Goal: Task Accomplishment & Management: Use online tool/utility

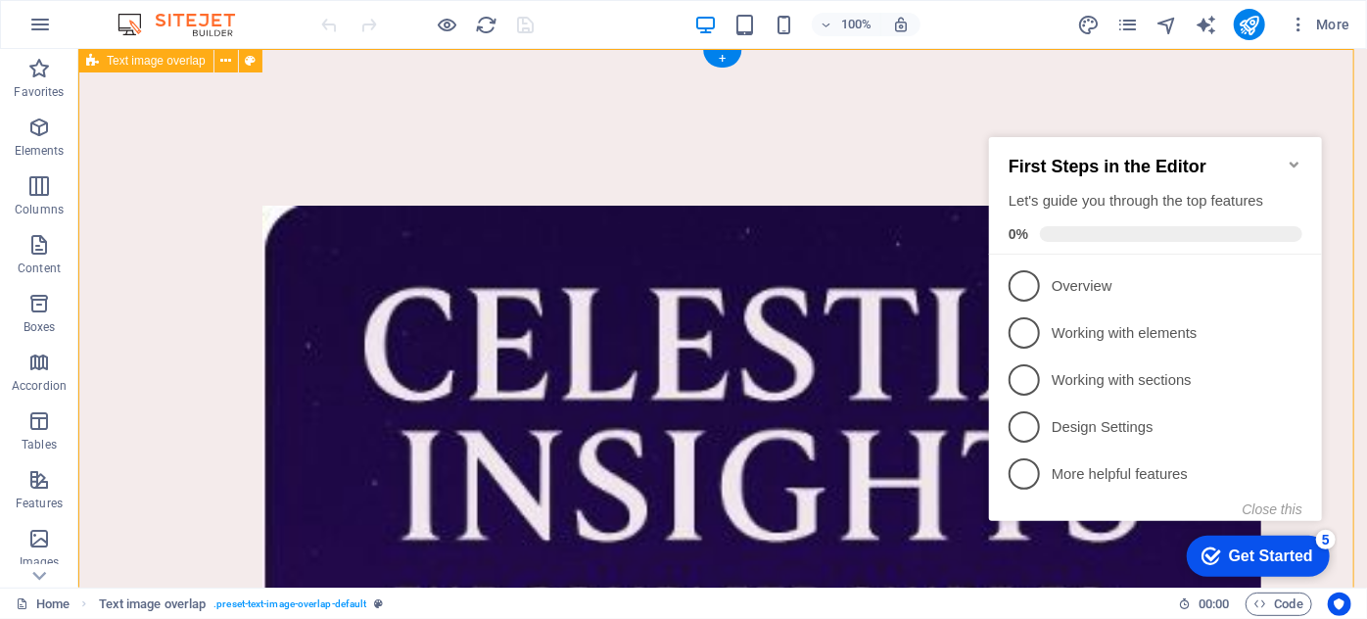
click at [1290, 157] on icon "Minimize checklist" at bounding box center [1293, 165] width 16 height 16
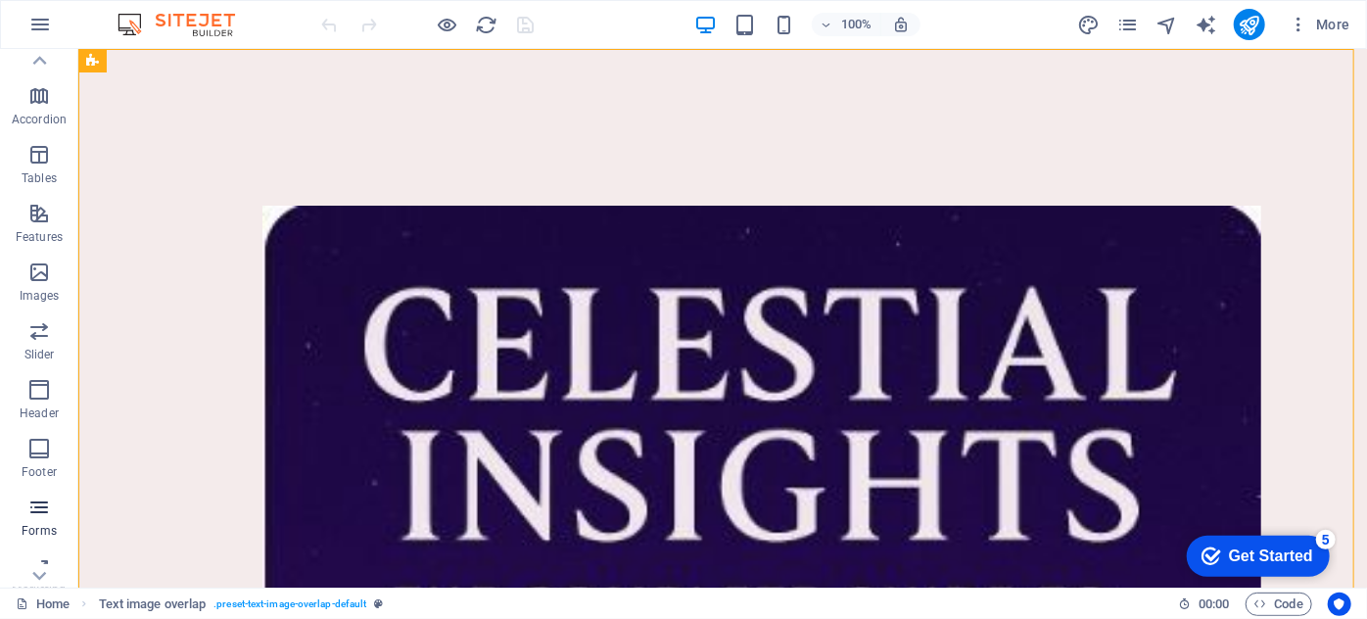
scroll to position [342, 0]
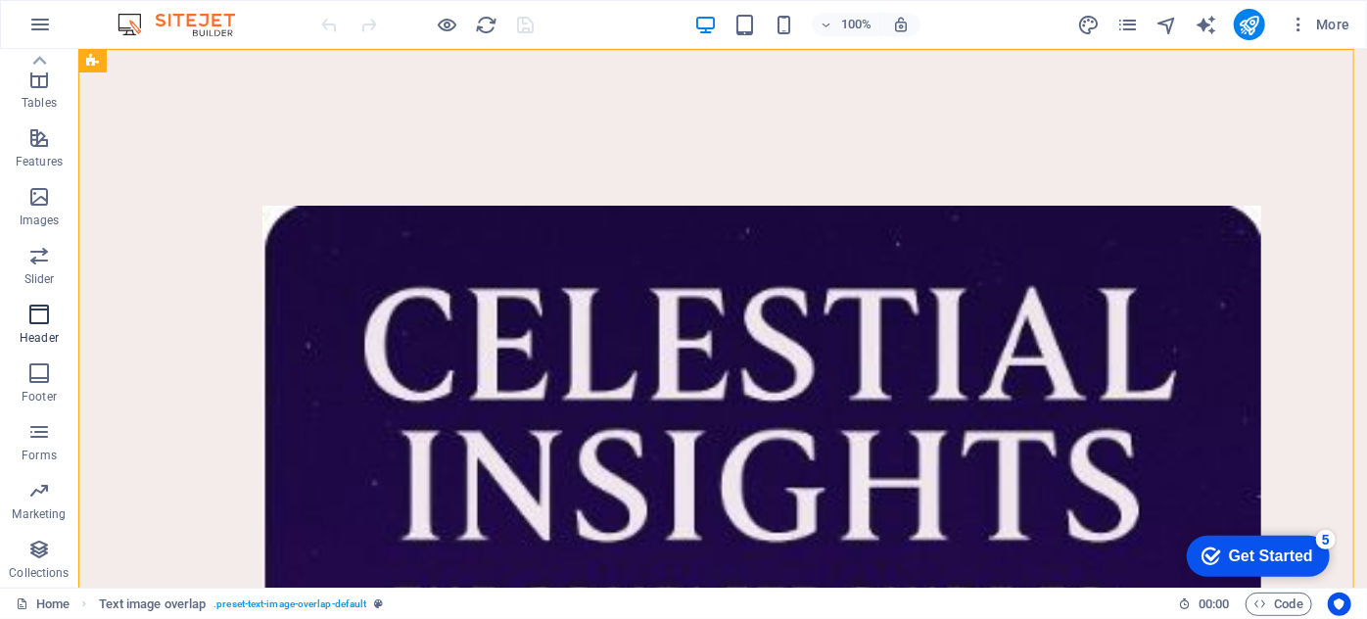
click at [37, 307] on icon "button" at bounding box center [38, 314] width 23 height 23
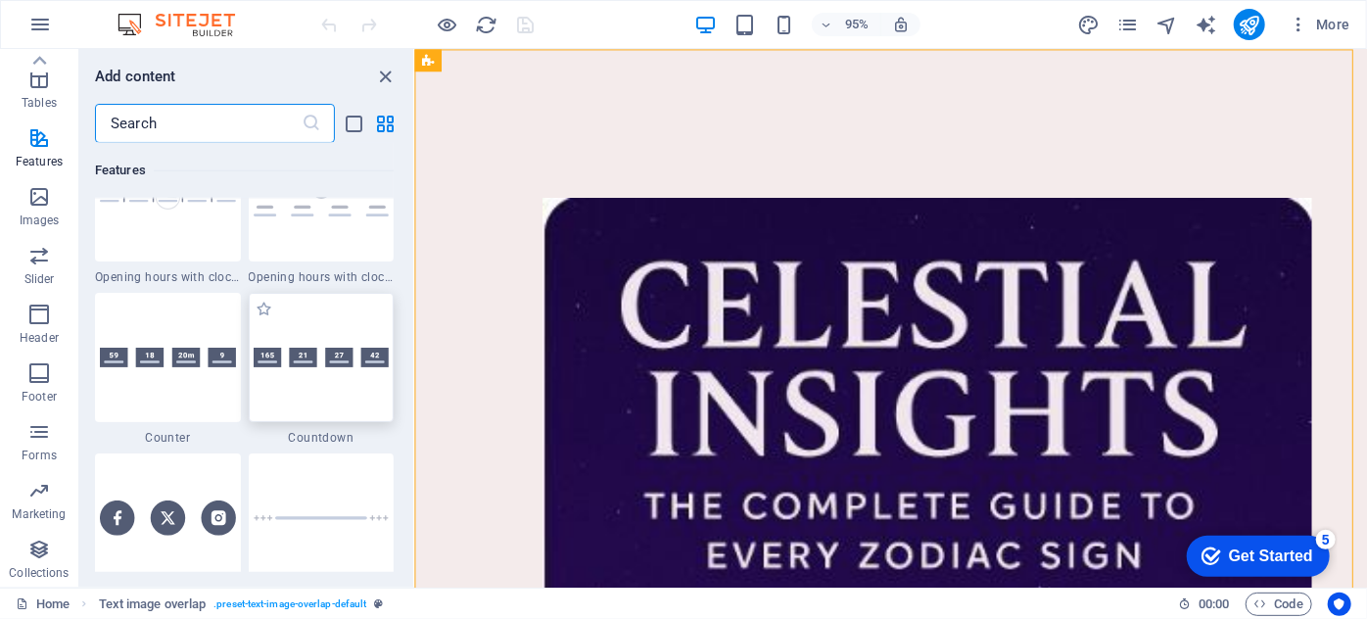
scroll to position [8585, 0]
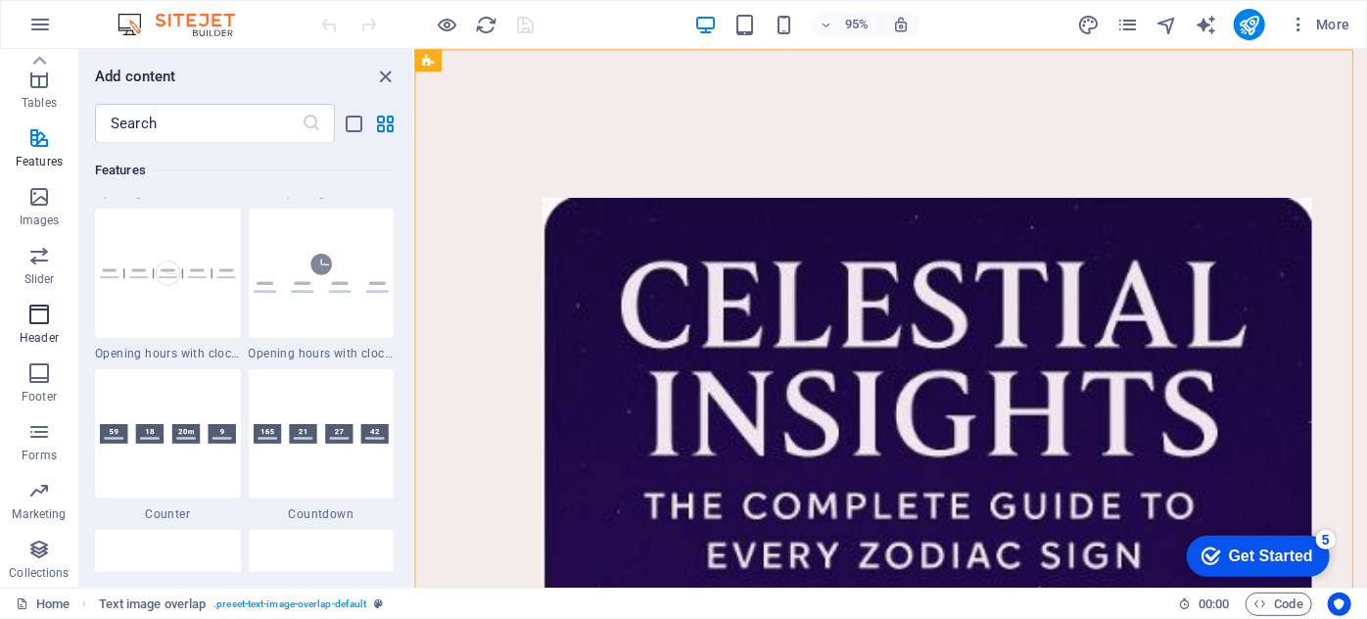
click at [32, 306] on icon "button" at bounding box center [38, 314] width 23 height 23
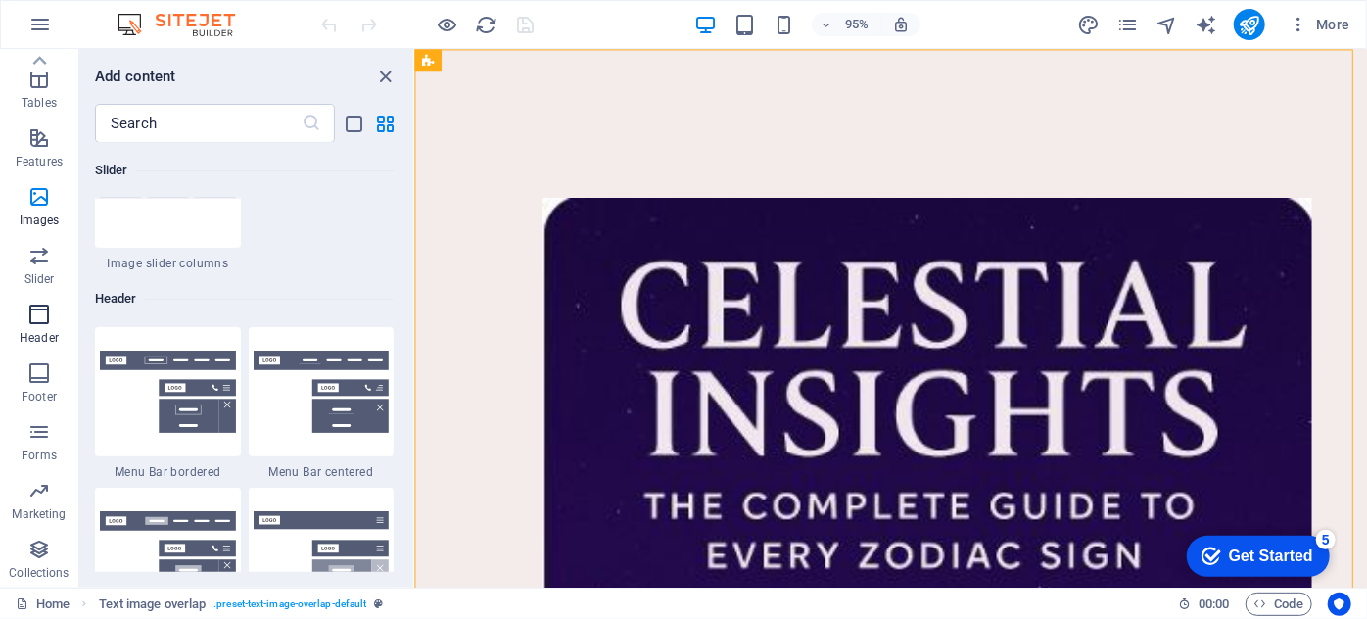
scroll to position [11789, 0]
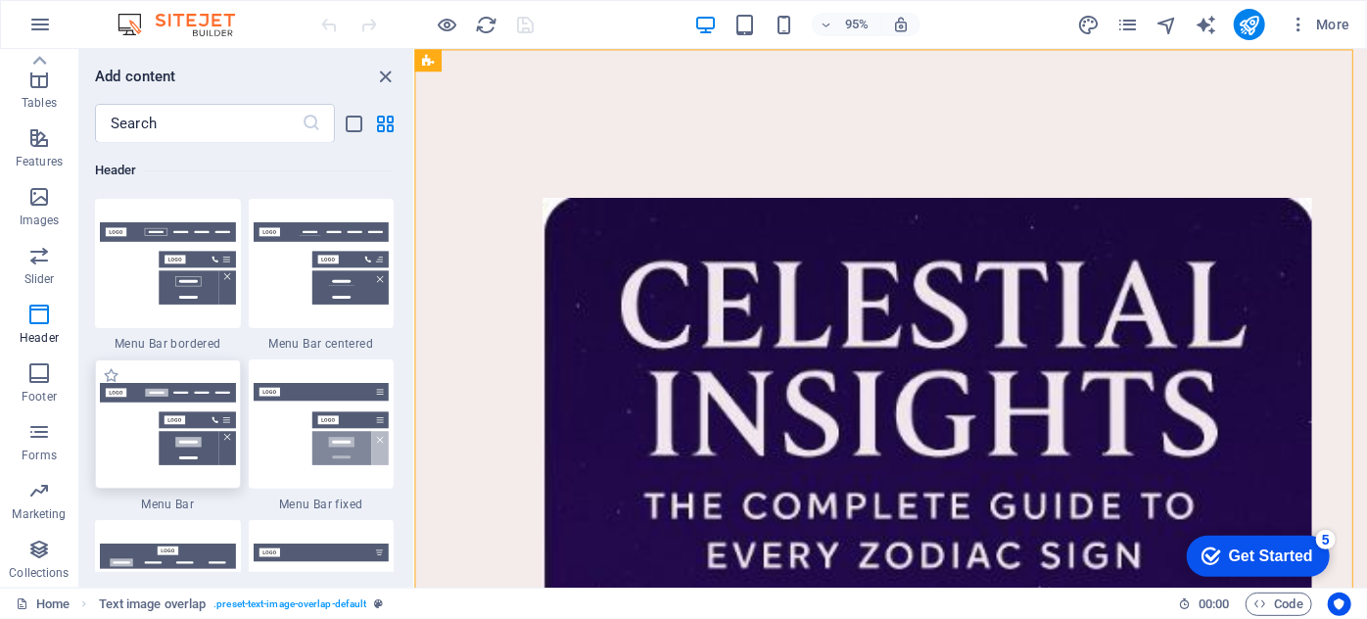
click at [190, 430] on img at bounding box center [168, 424] width 136 height 82
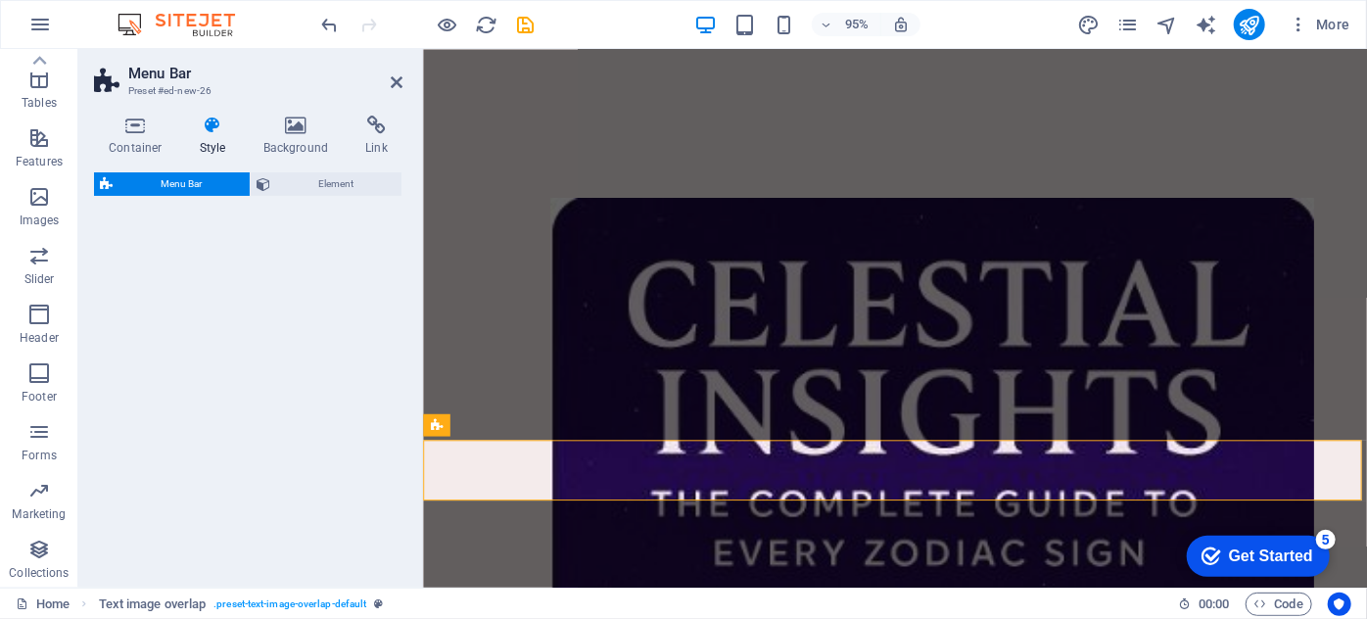
select select "rem"
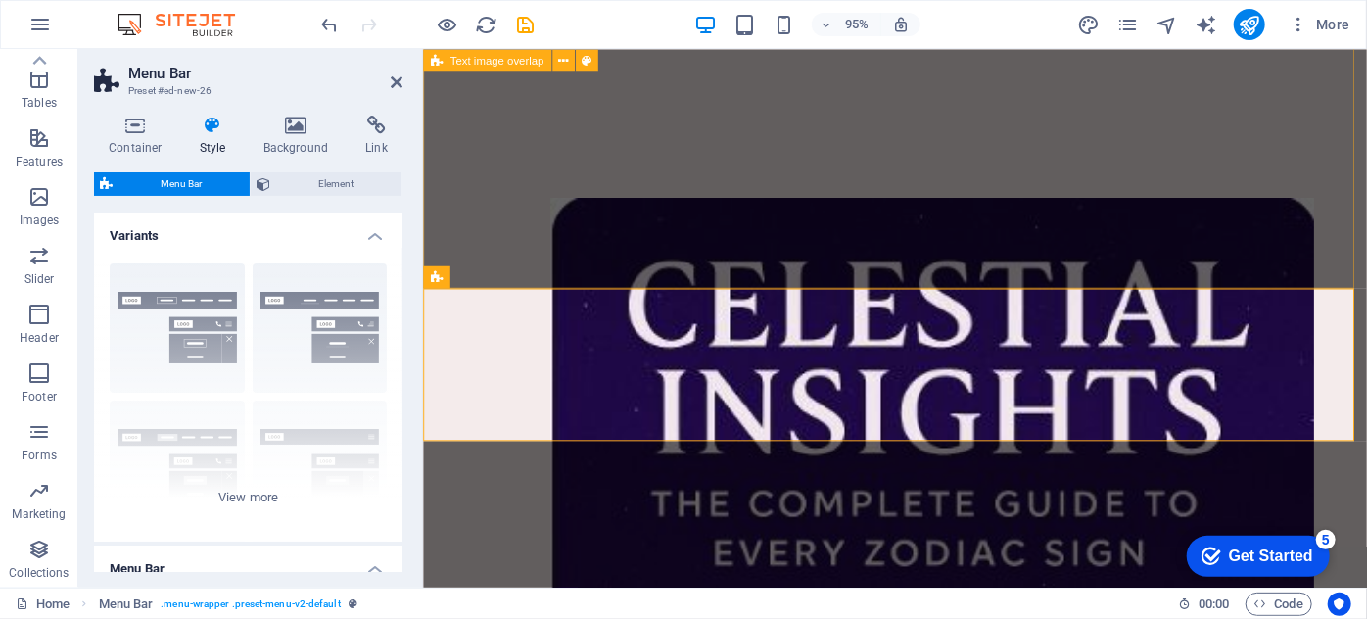
scroll to position [1174, 0]
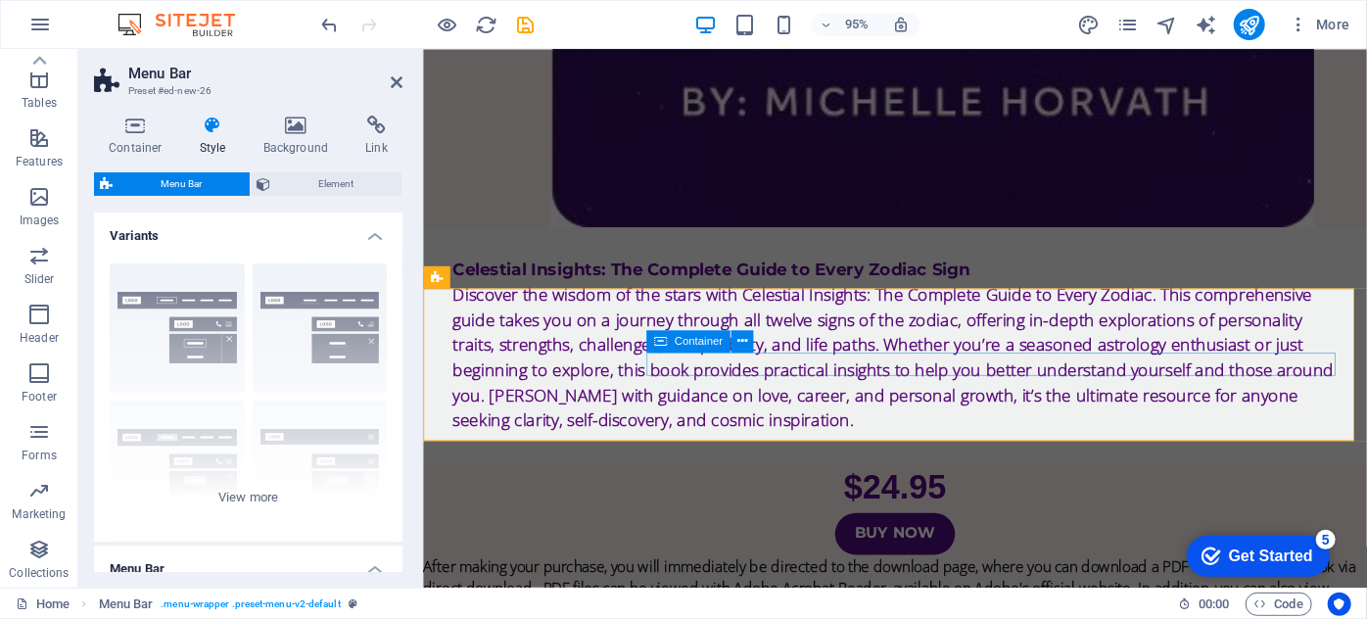
click at [422, 48] on div "Menu" at bounding box center [422, 48] width 0 height 0
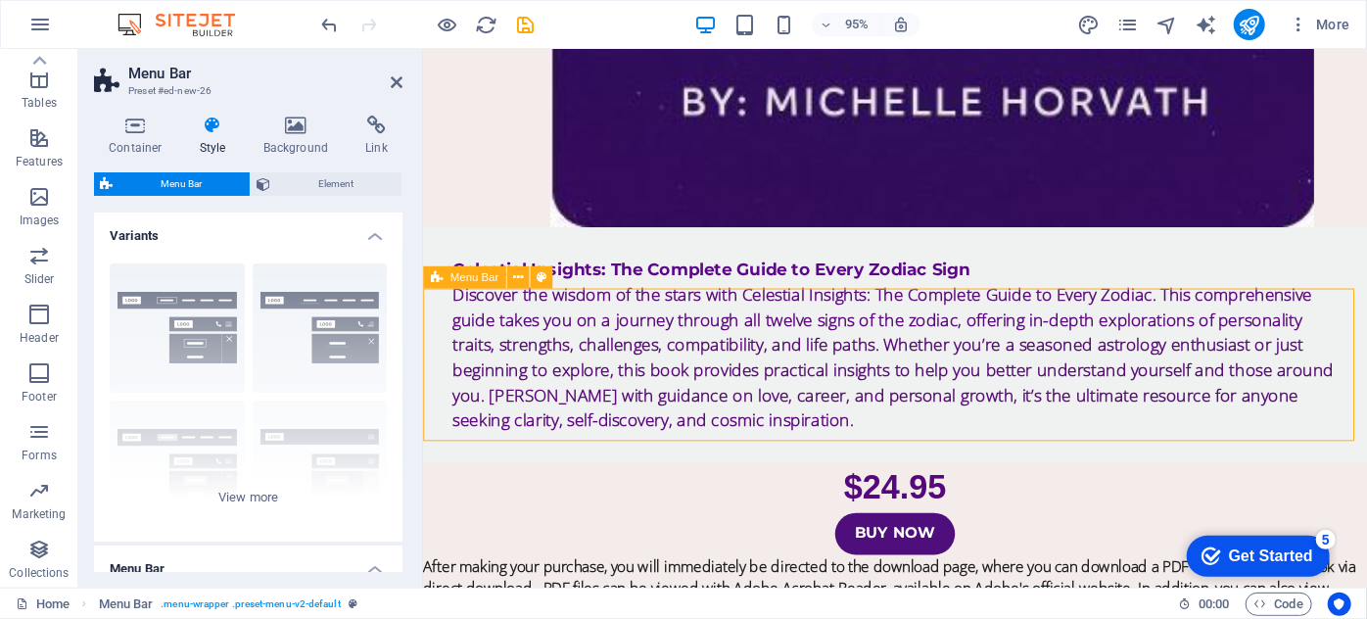
drag, startPoint x: 442, startPoint y: 281, endPoint x: 466, endPoint y: 279, distance: 24.6
click at [485, 273] on span "Menu Bar" at bounding box center [474, 276] width 48 height 11
click at [513, 278] on icon at bounding box center [518, 277] width 10 height 20
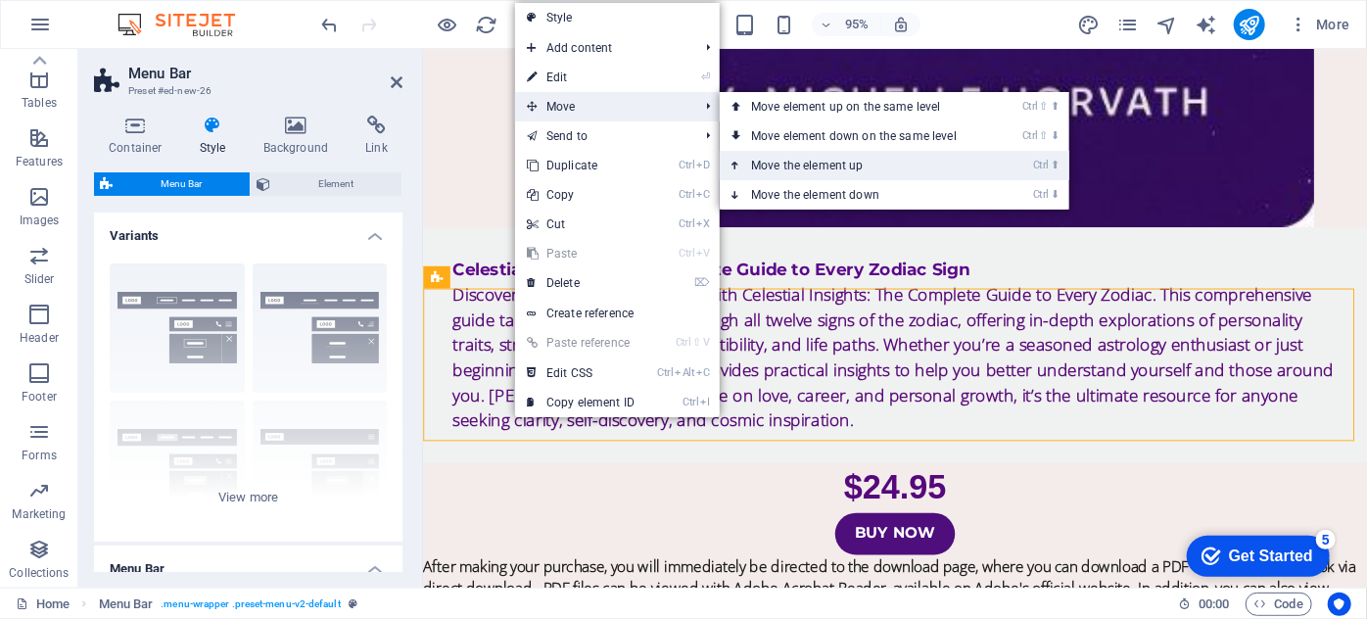
click at [803, 159] on link "Ctrl ⬆ Move the element up" at bounding box center [858, 165] width 276 height 29
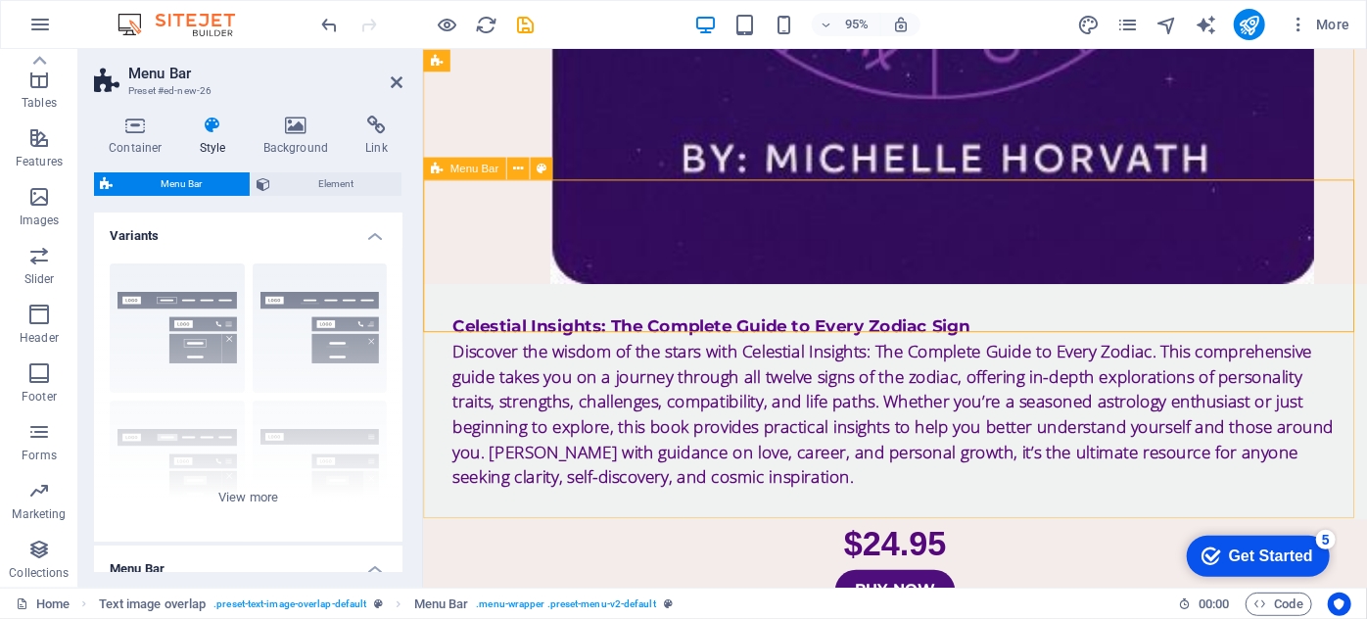
scroll to position [1085, 0]
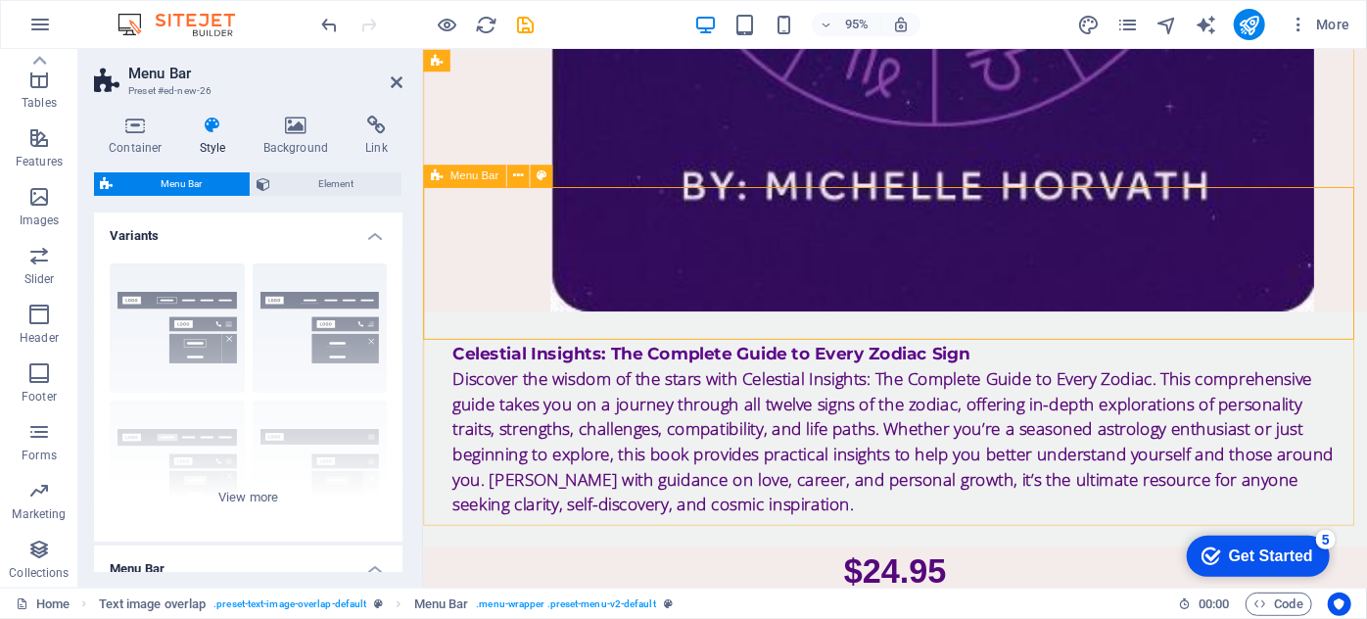
click at [547, 190] on icon at bounding box center [548, 194] width 10 height 20
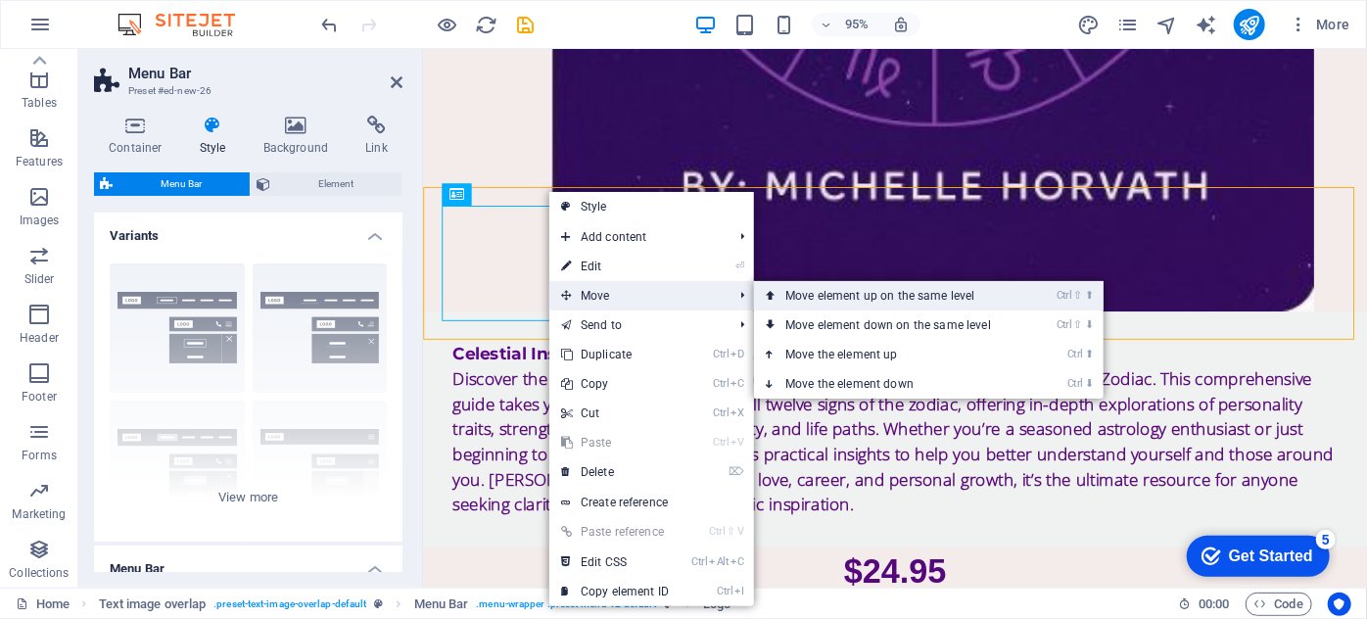
click at [835, 291] on link "Ctrl ⇧ ⬆ Move element up on the same level" at bounding box center [892, 295] width 276 height 29
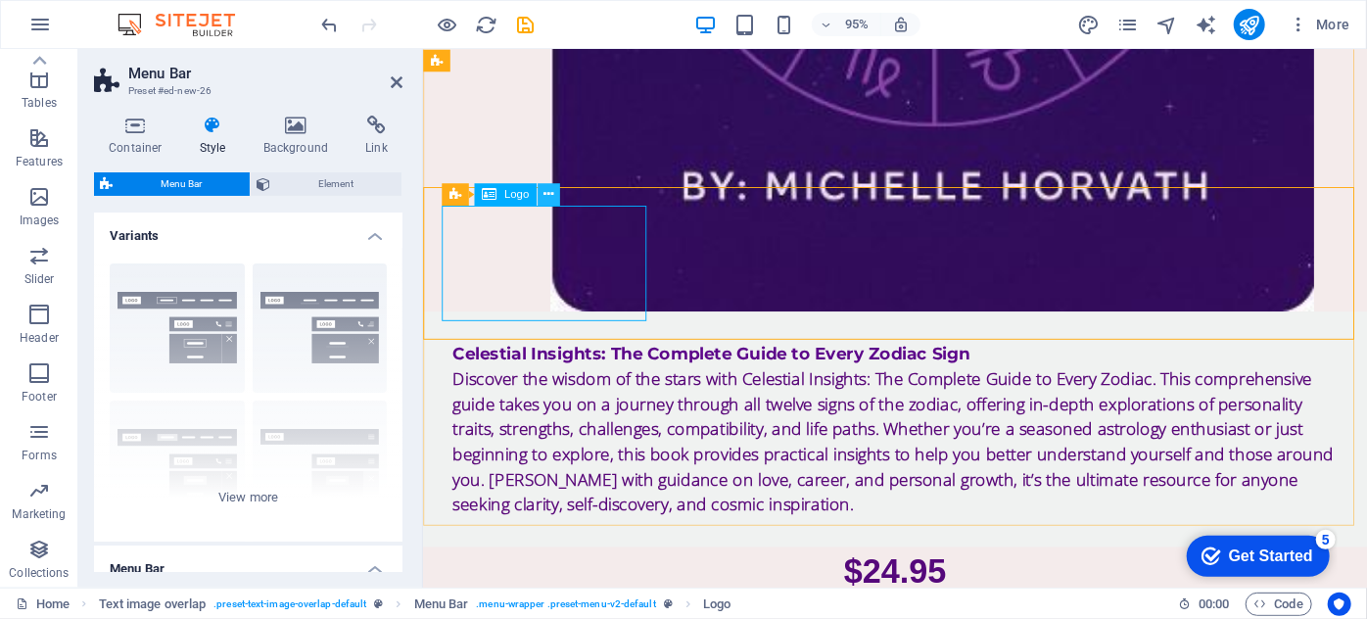
click at [550, 190] on icon at bounding box center [548, 194] width 10 height 20
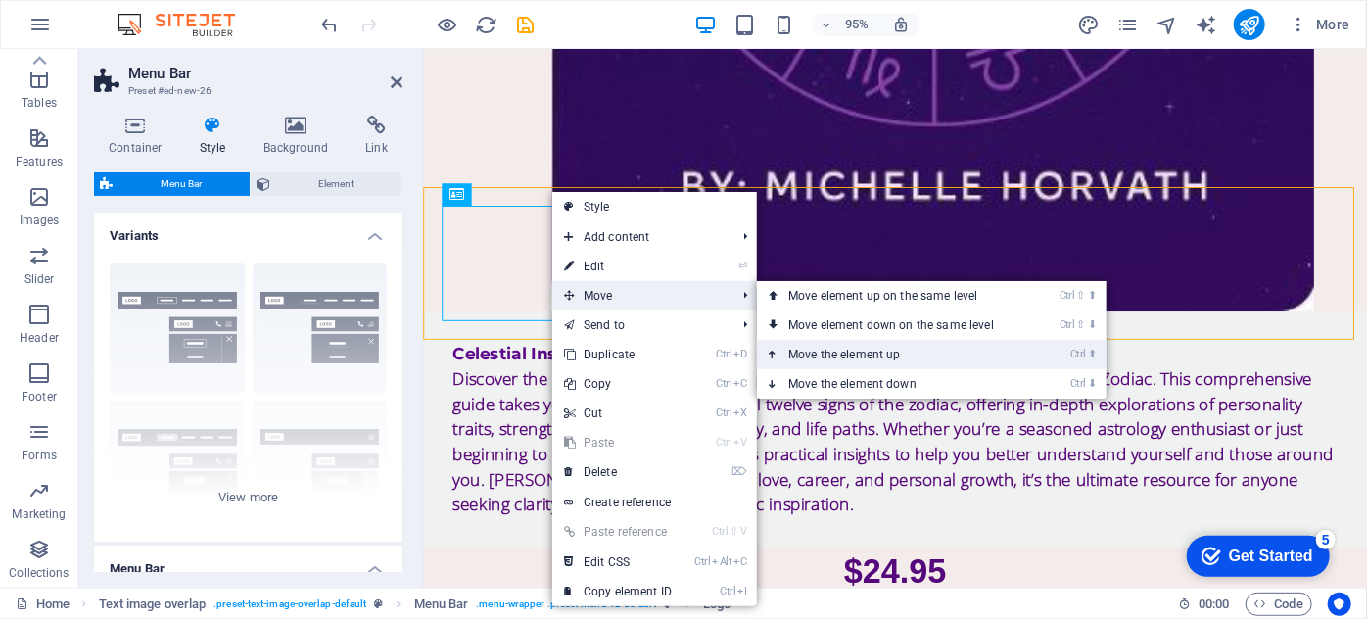
click at [820, 353] on link "Ctrl ⬆ Move the element up" at bounding box center [895, 354] width 276 height 29
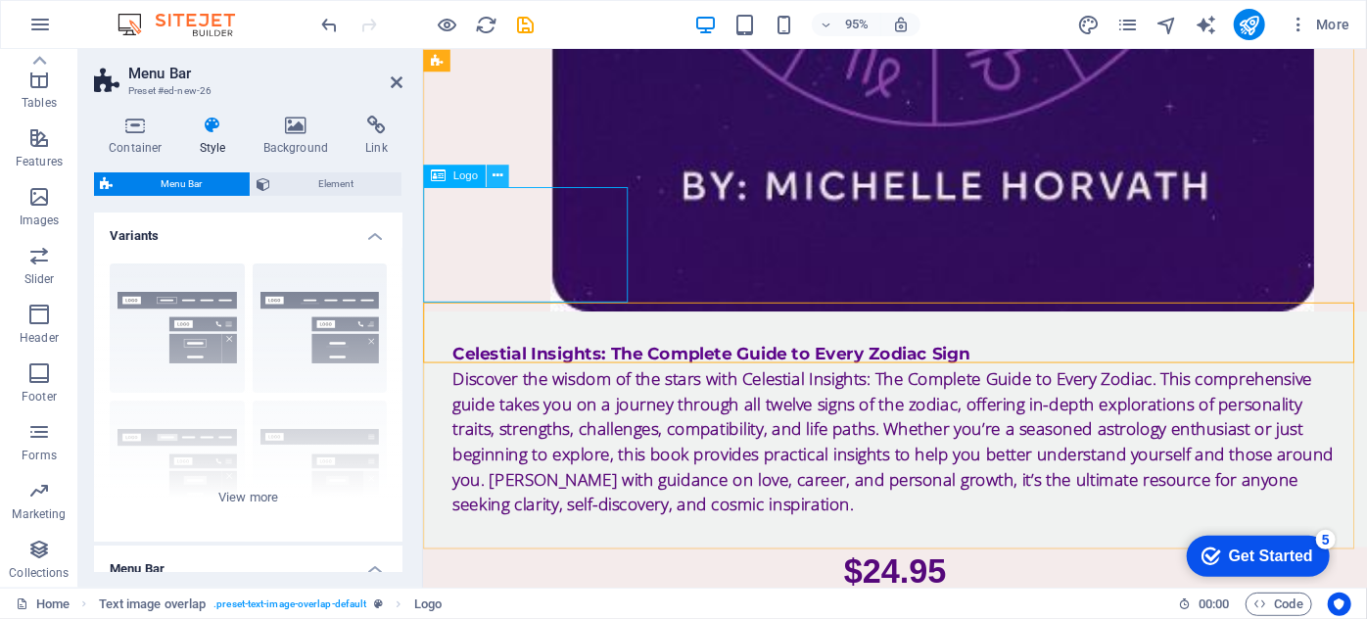
click at [497, 175] on icon at bounding box center [497, 175] width 10 height 20
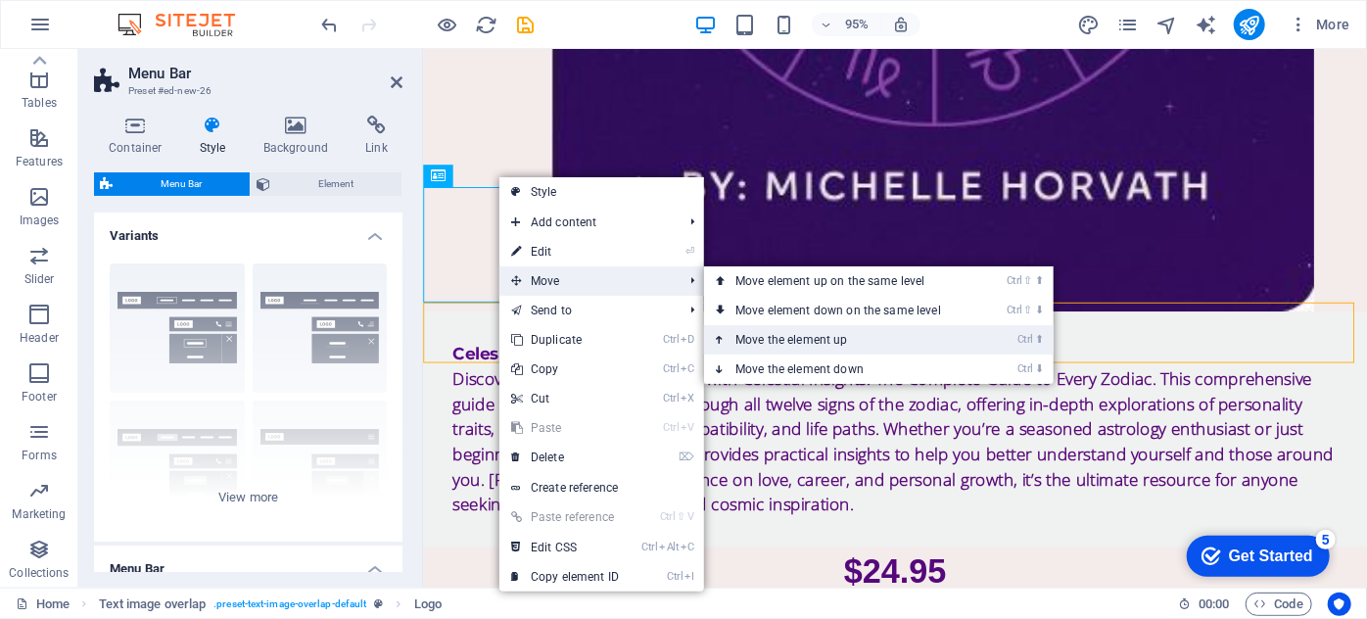
click at [784, 335] on link "Ctrl ⬆ Move the element up" at bounding box center [842, 339] width 276 height 29
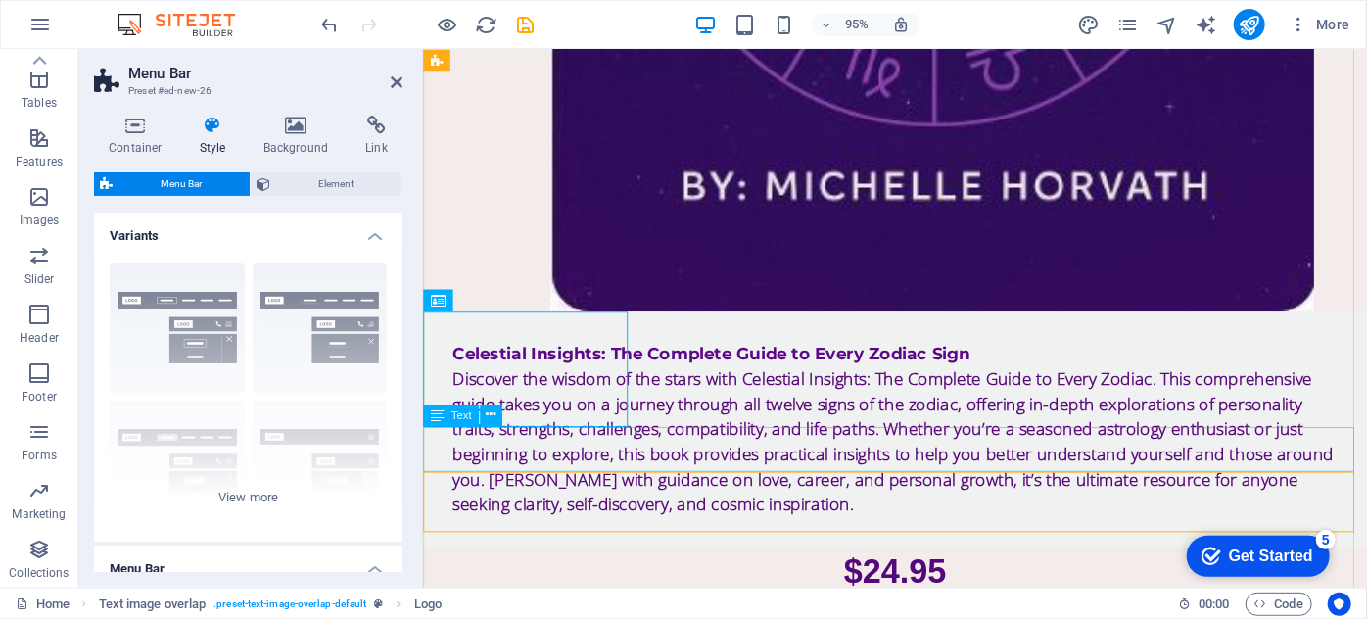
scroll to position [907, 0]
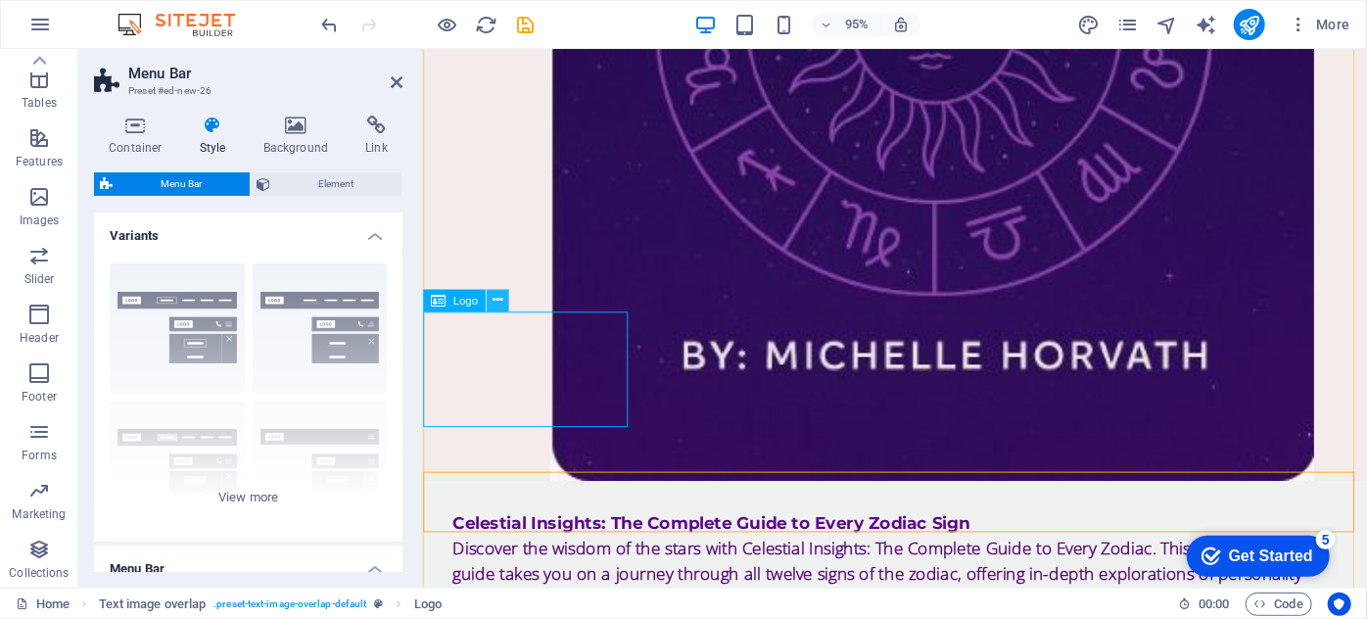
click at [498, 295] on icon at bounding box center [497, 300] width 10 height 20
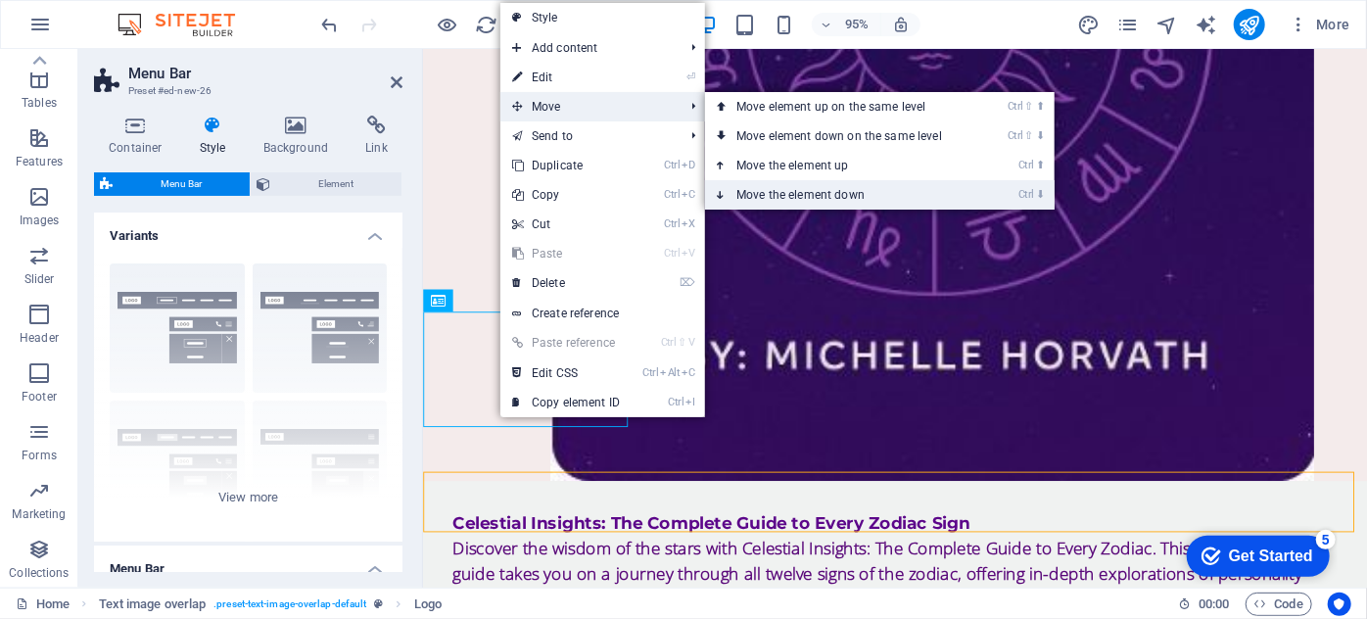
click at [791, 192] on link "Ctrl ⬇ Move the element down" at bounding box center [843, 194] width 276 height 29
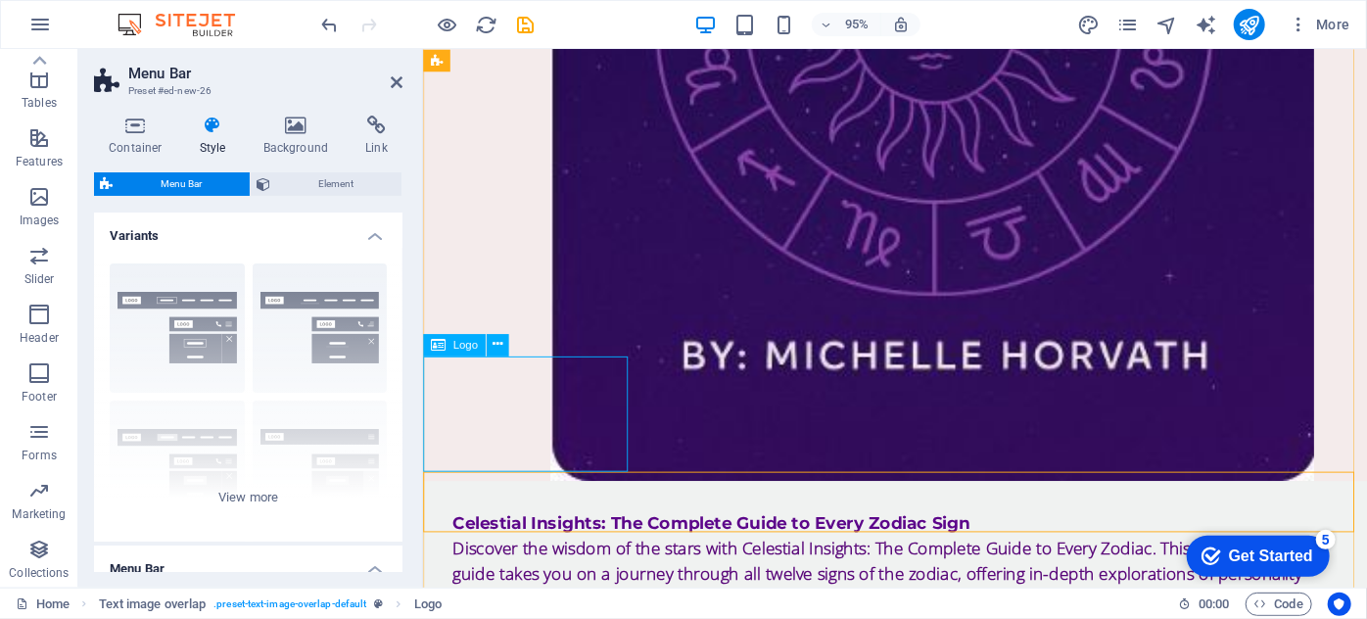
select select "px"
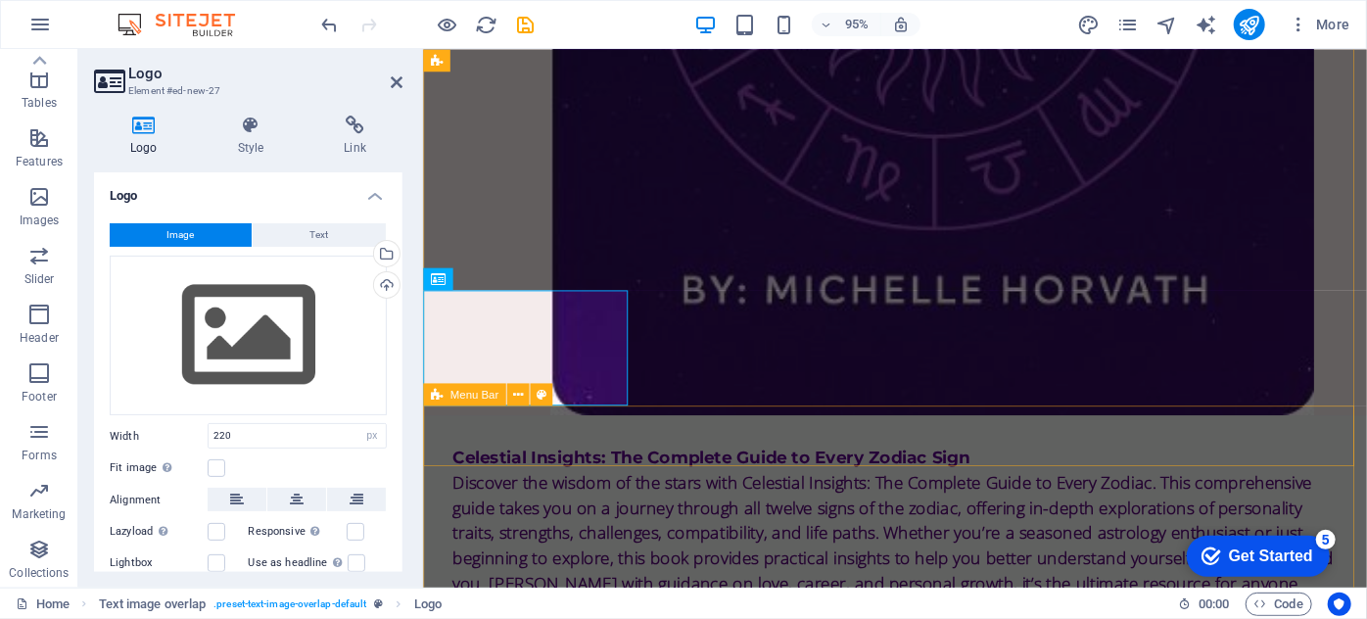
scroll to position [996, 0]
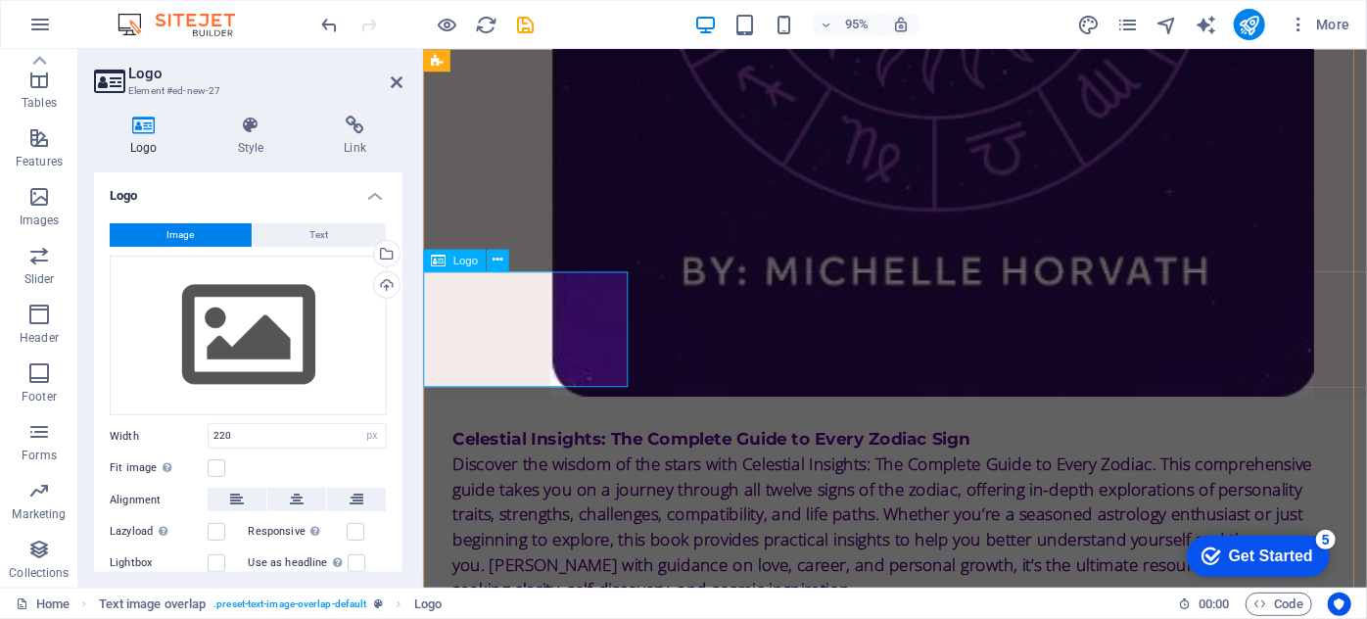
click at [495, 257] on icon at bounding box center [497, 261] width 10 height 20
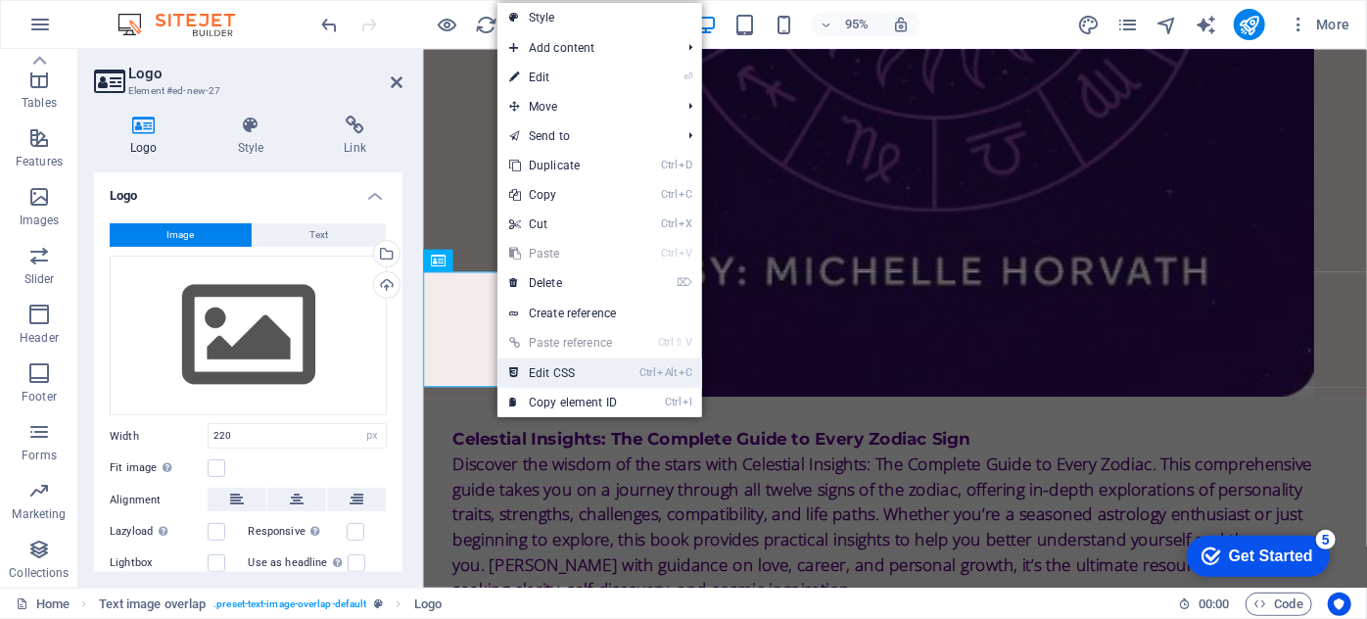
click at [558, 373] on link "Ctrl Alt C Edit CSS" at bounding box center [562, 372] width 131 height 29
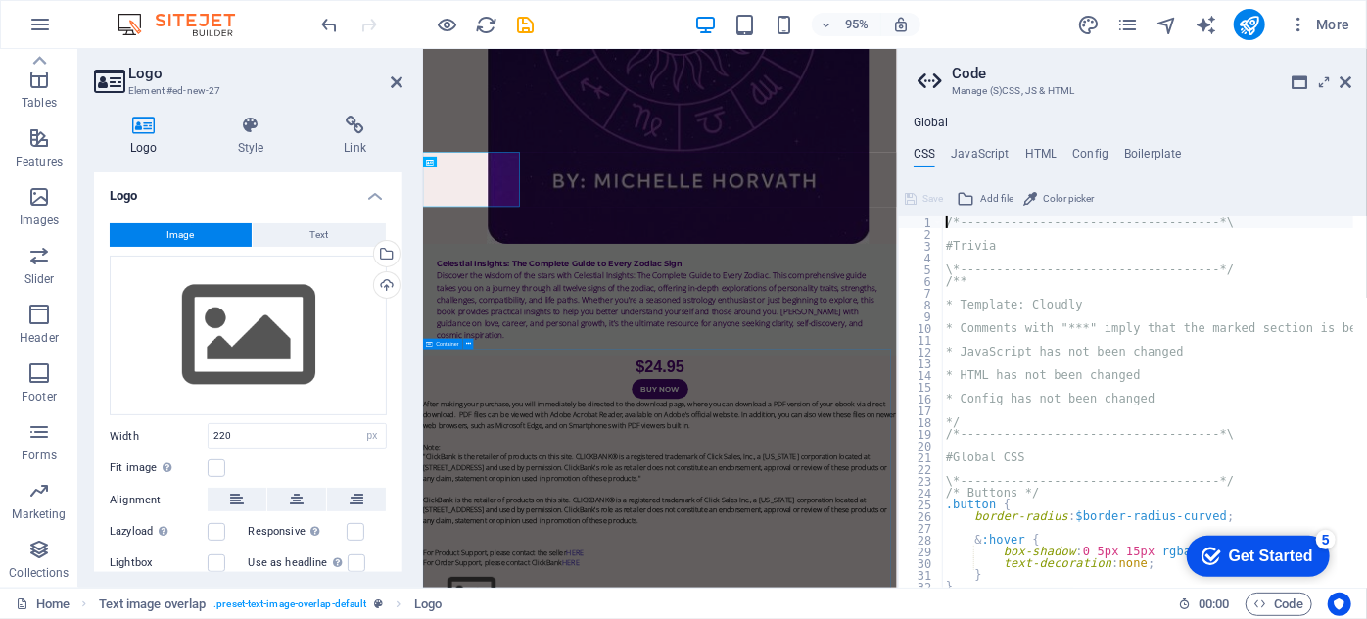
scroll to position [1001, 0]
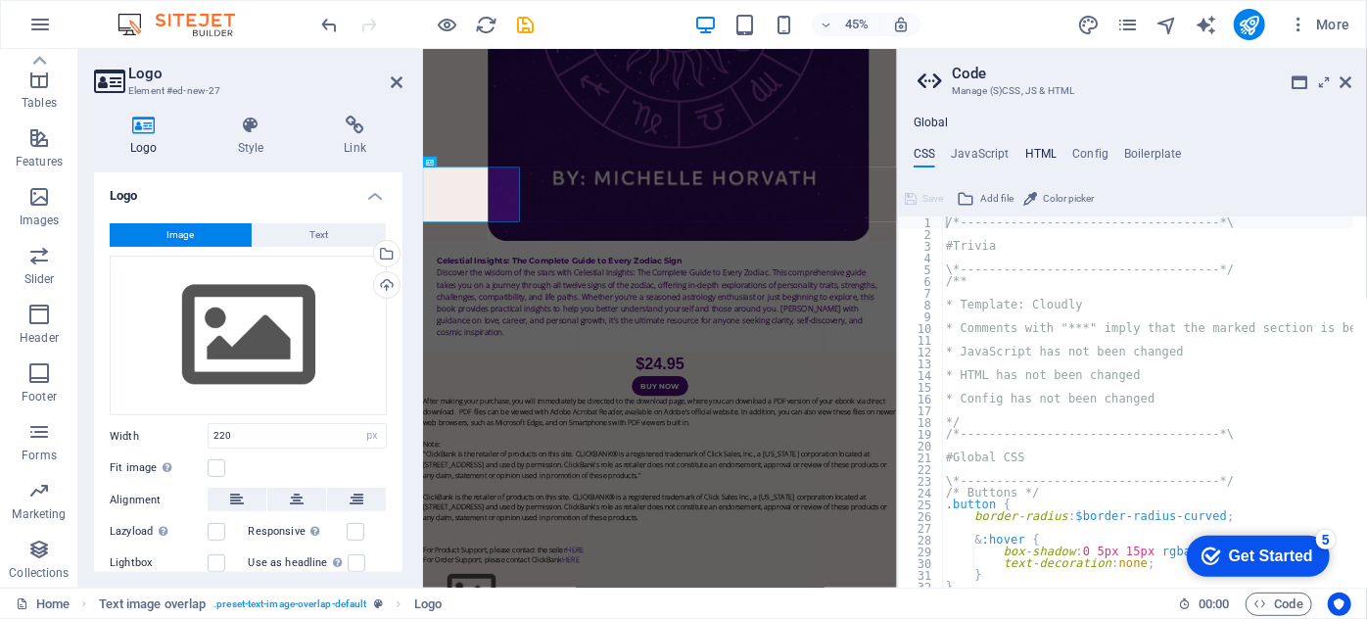
click at [1037, 156] on h4 "HTML" at bounding box center [1041, 158] width 32 height 22
type textarea "<a href="#main-content" class="wv-link-content button">Skip to main content</a>"
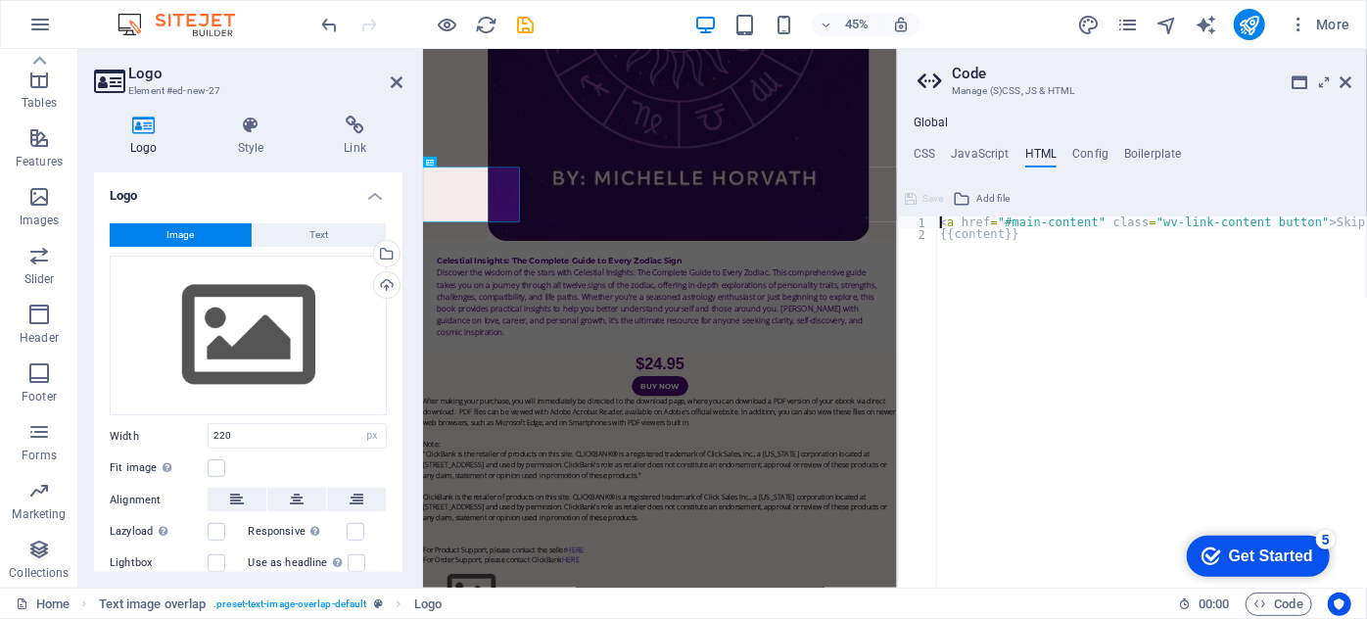
click at [1057, 90] on h3 "Manage (S)CSS, JS & HTML" at bounding box center [1132, 91] width 360 height 18
click at [1344, 82] on icon at bounding box center [1345, 82] width 12 height 16
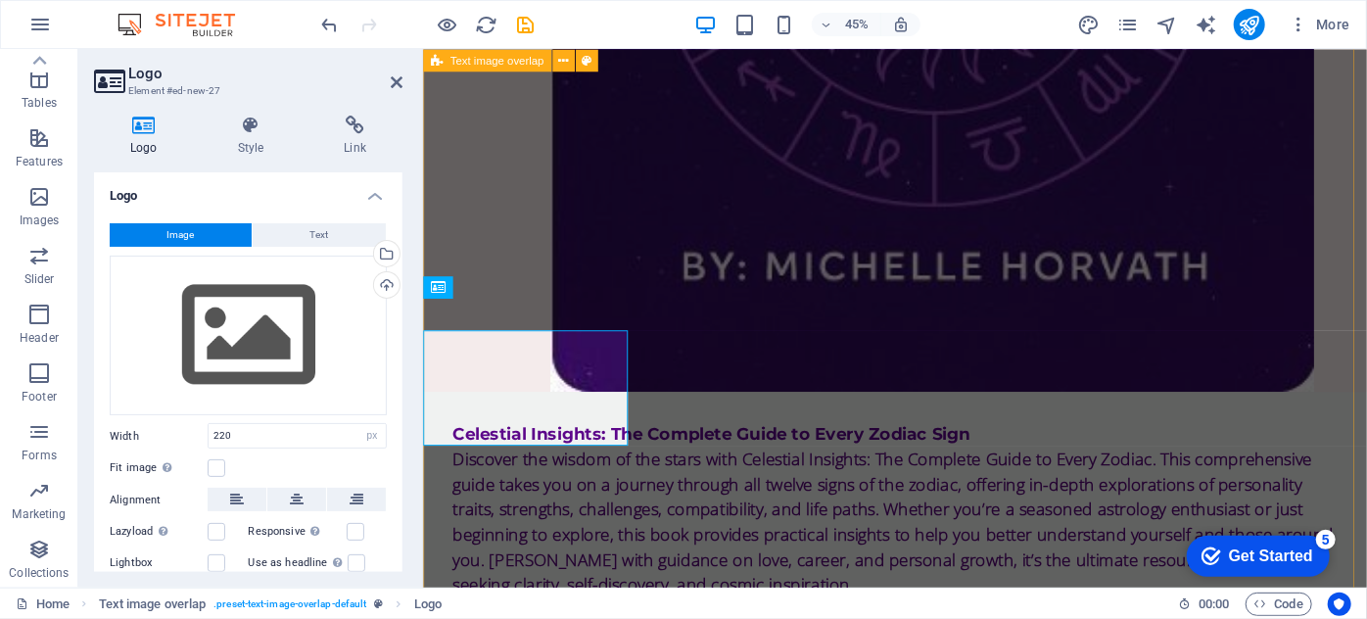
scroll to position [967, 0]
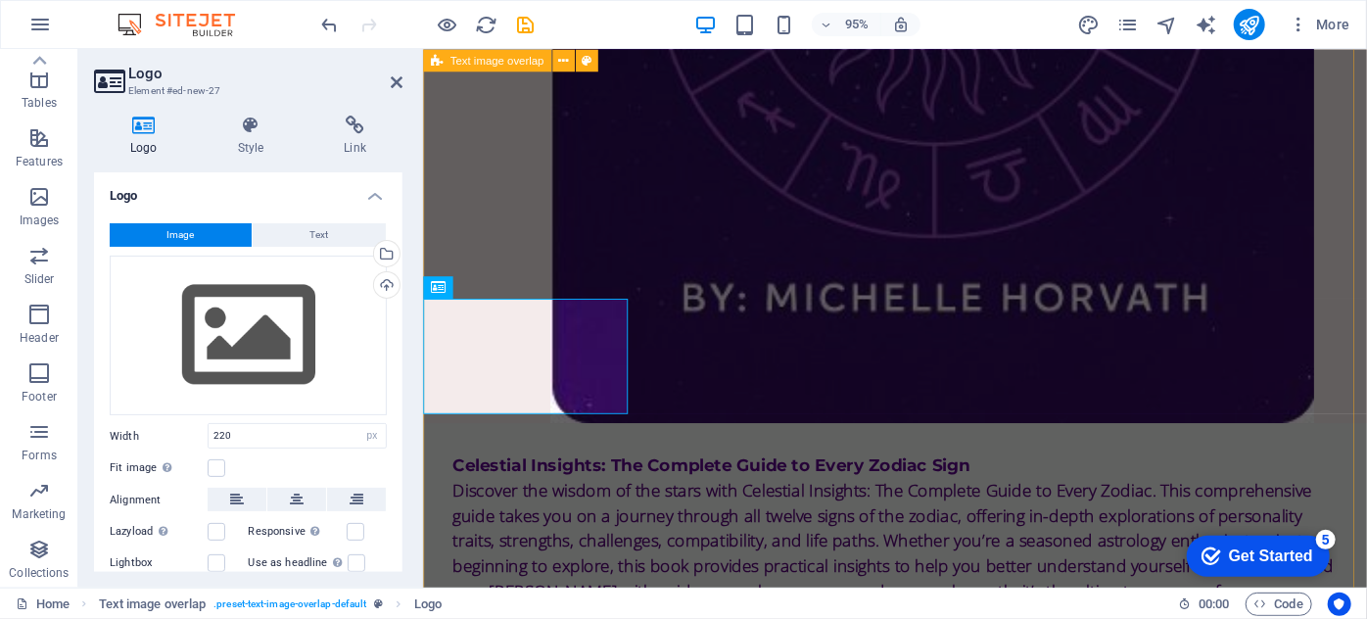
click at [914, 359] on div "Celestial Insights: The Complete Guide to Every Zodiac Sign Discover the wisdom…" at bounding box center [919, 299] width 994 height 2437
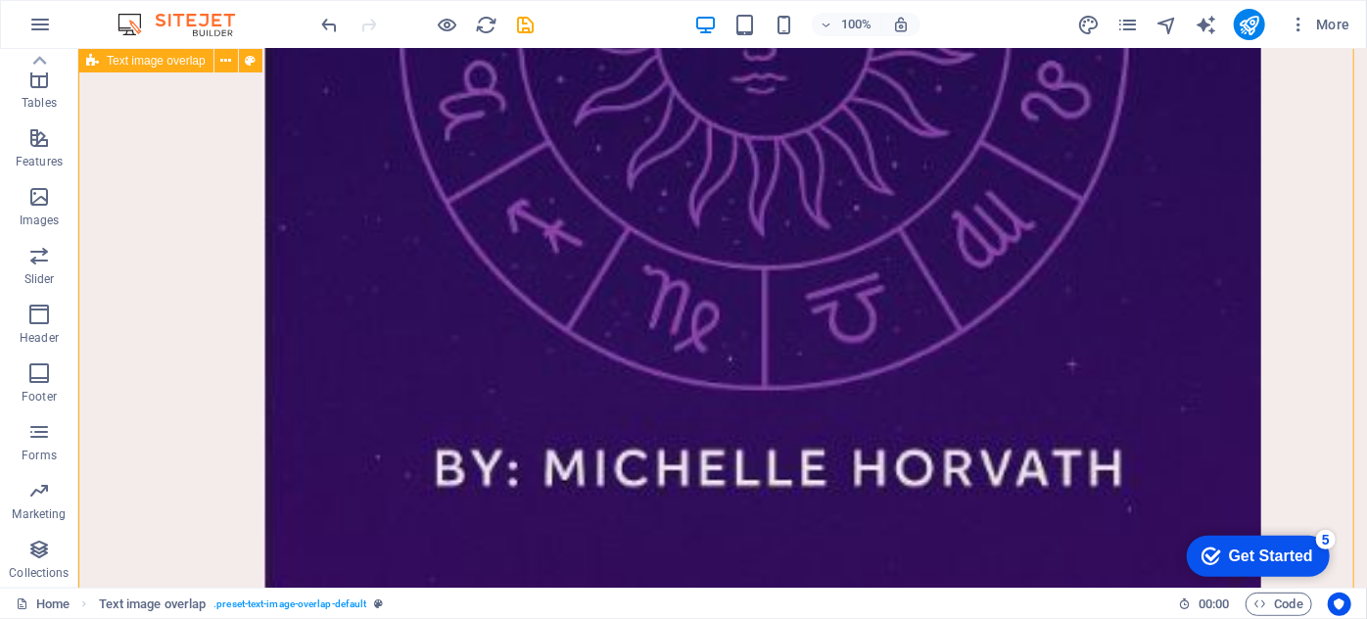
scroll to position [1044, 0]
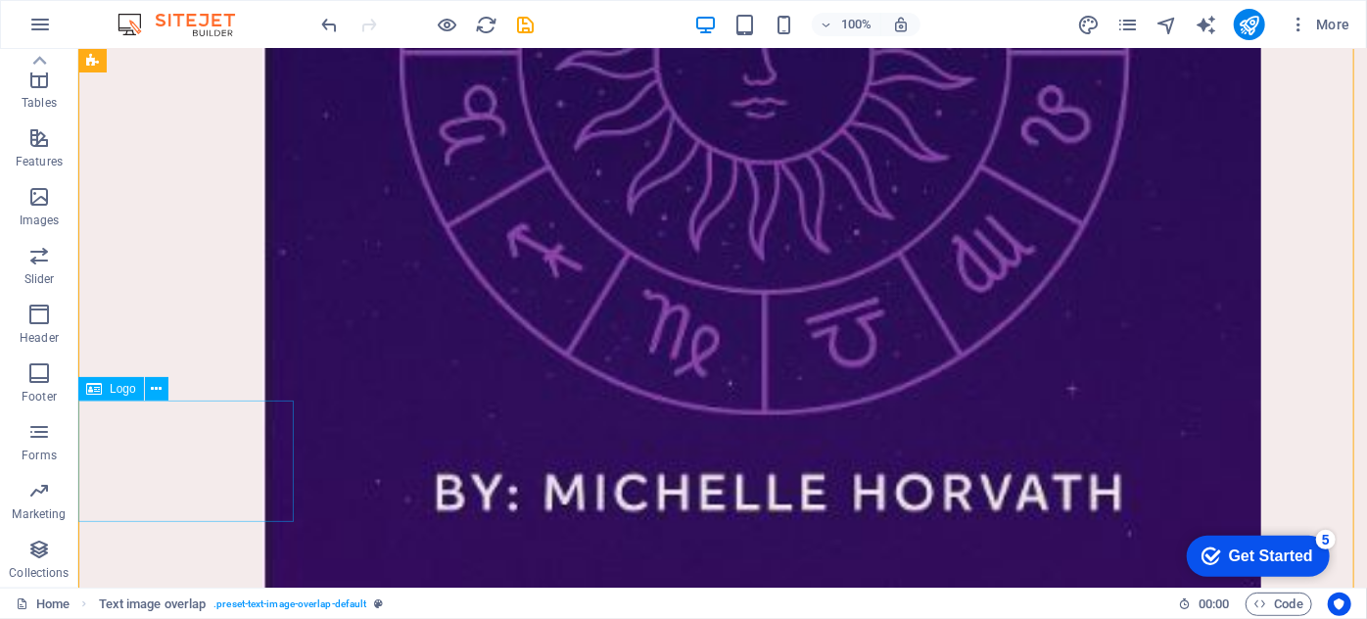
click at [112, 384] on span "Logo" at bounding box center [123, 389] width 26 height 12
click at [154, 390] on icon at bounding box center [156, 389] width 11 height 21
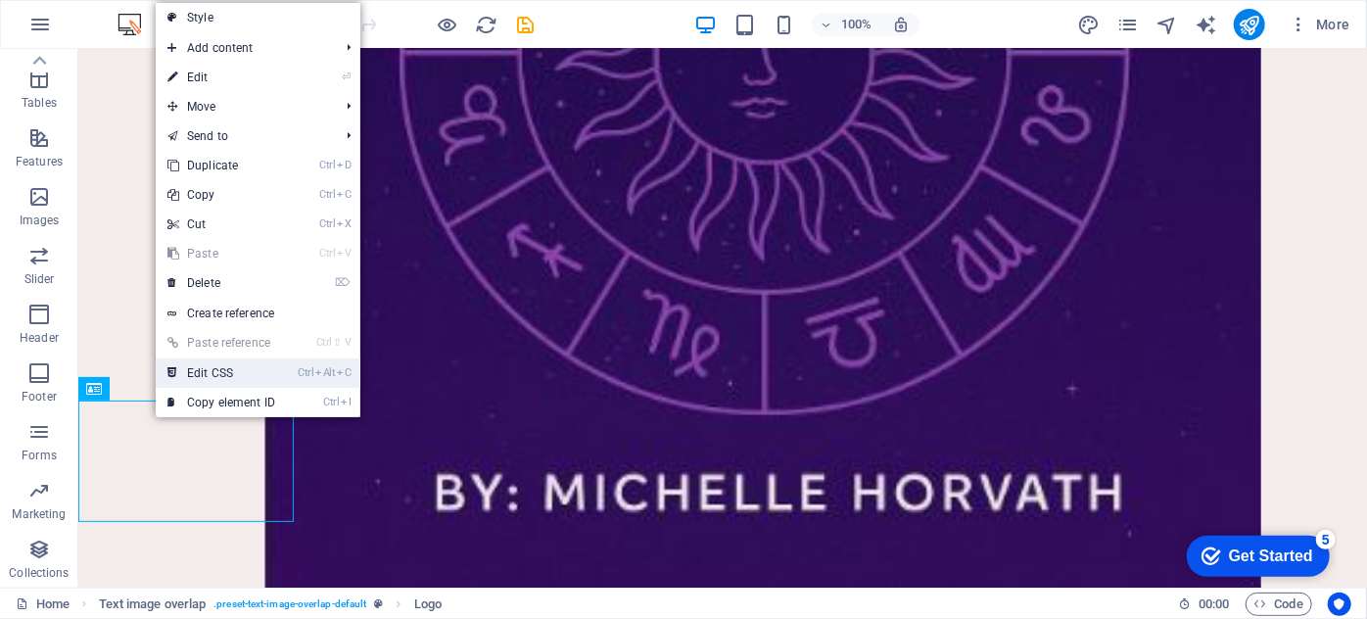
click at [216, 365] on link "Ctrl Alt C Edit CSS" at bounding box center [221, 372] width 131 height 29
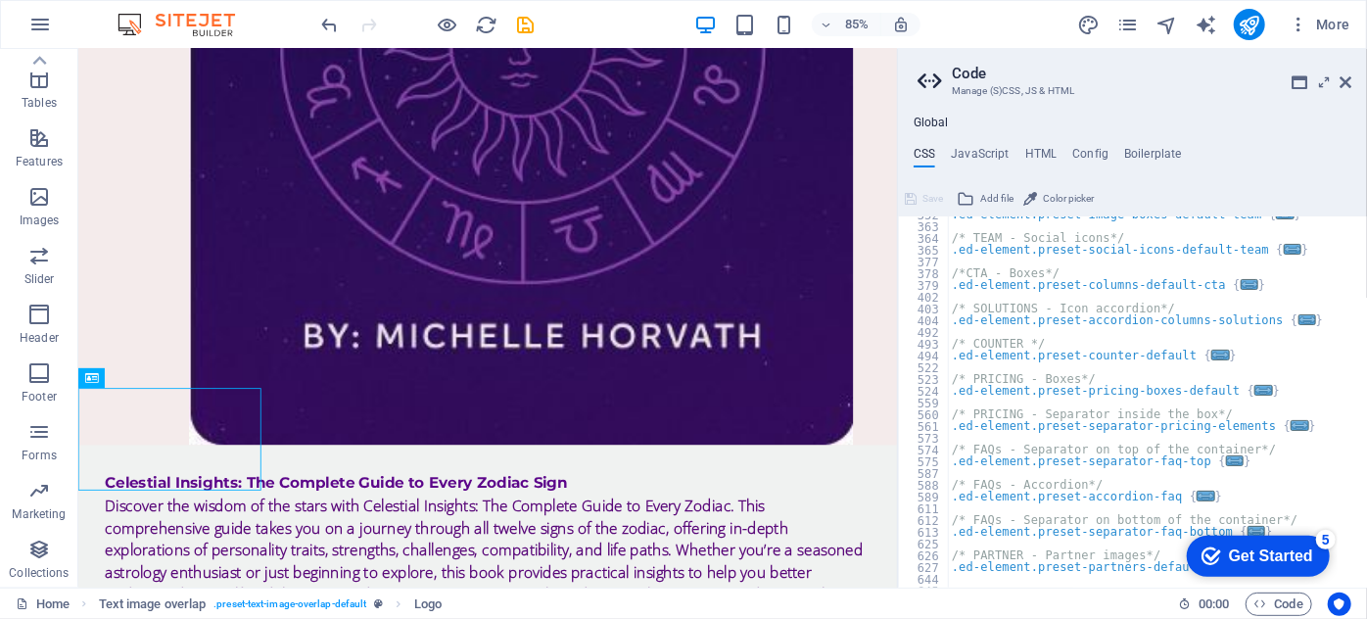
scroll to position [1746, 0]
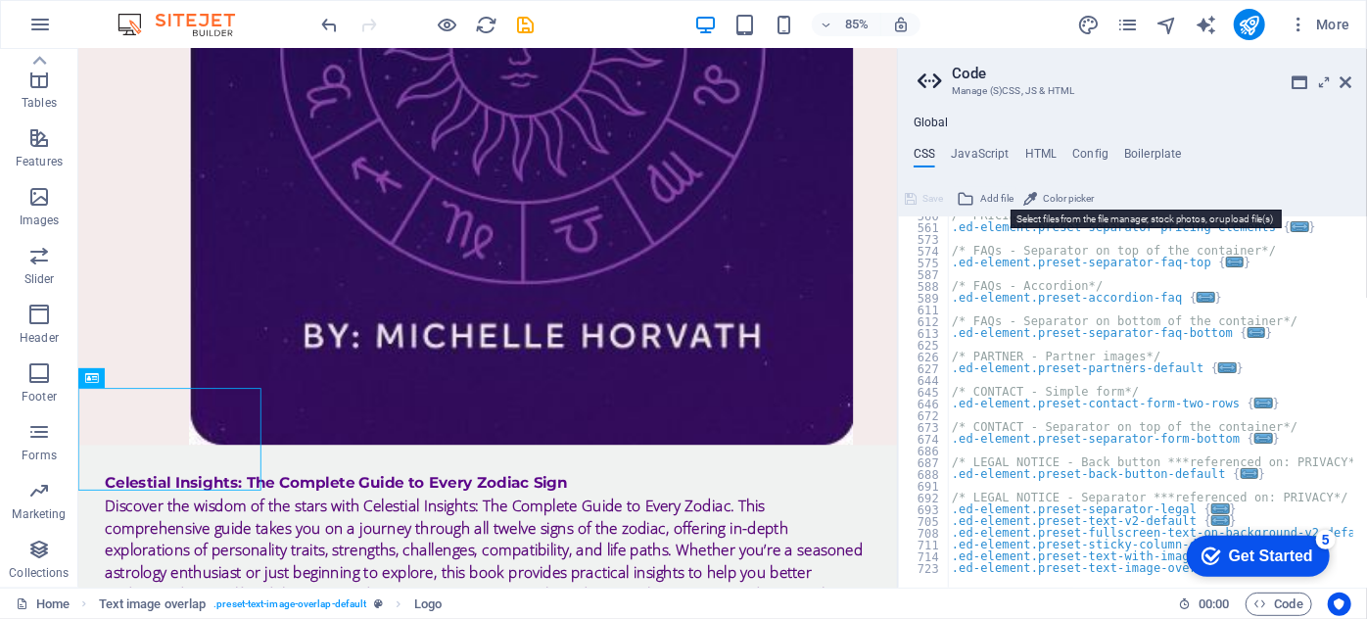
click at [986, 193] on span "Add file" at bounding box center [996, 198] width 33 height 23
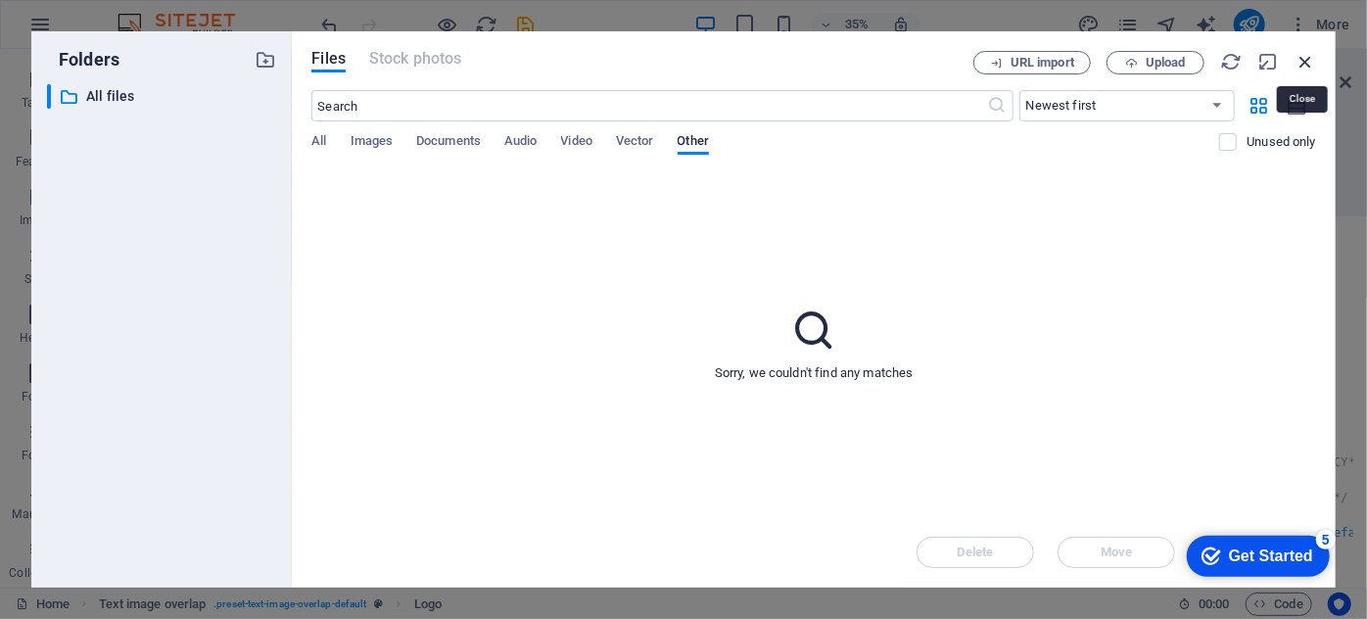
click at [1308, 56] on icon "button" at bounding box center [1305, 62] width 22 height 22
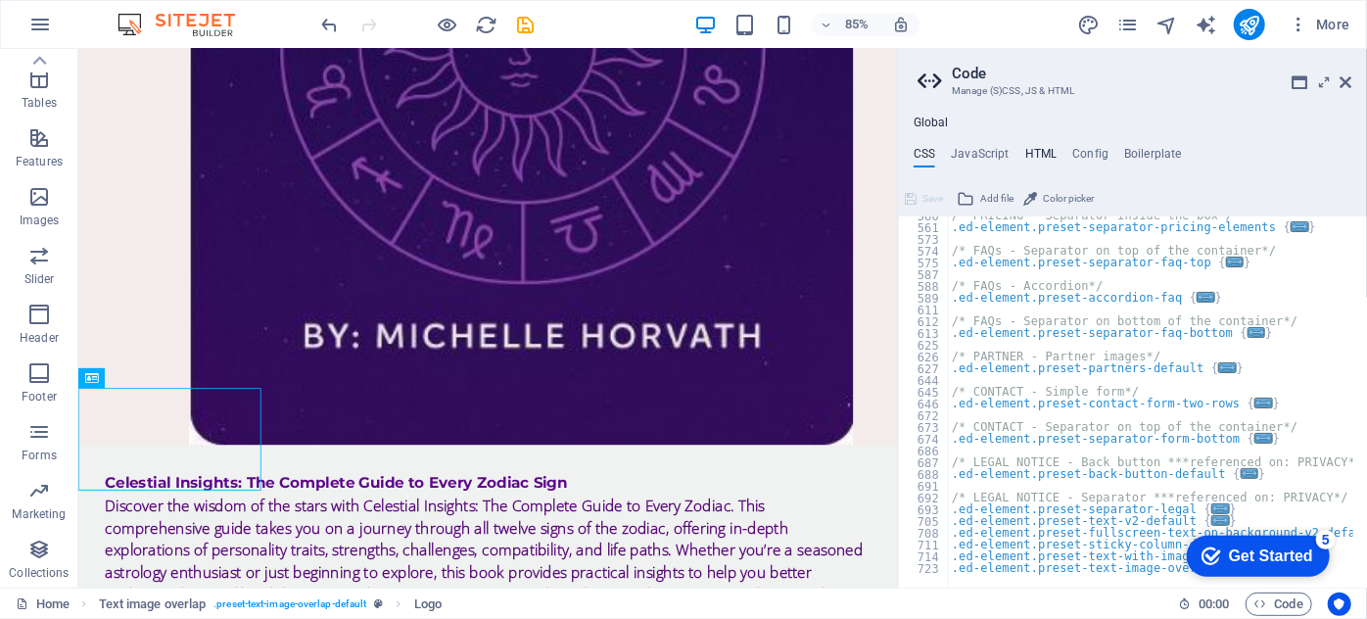
click at [1043, 148] on h4 "HTML" at bounding box center [1041, 158] width 32 height 22
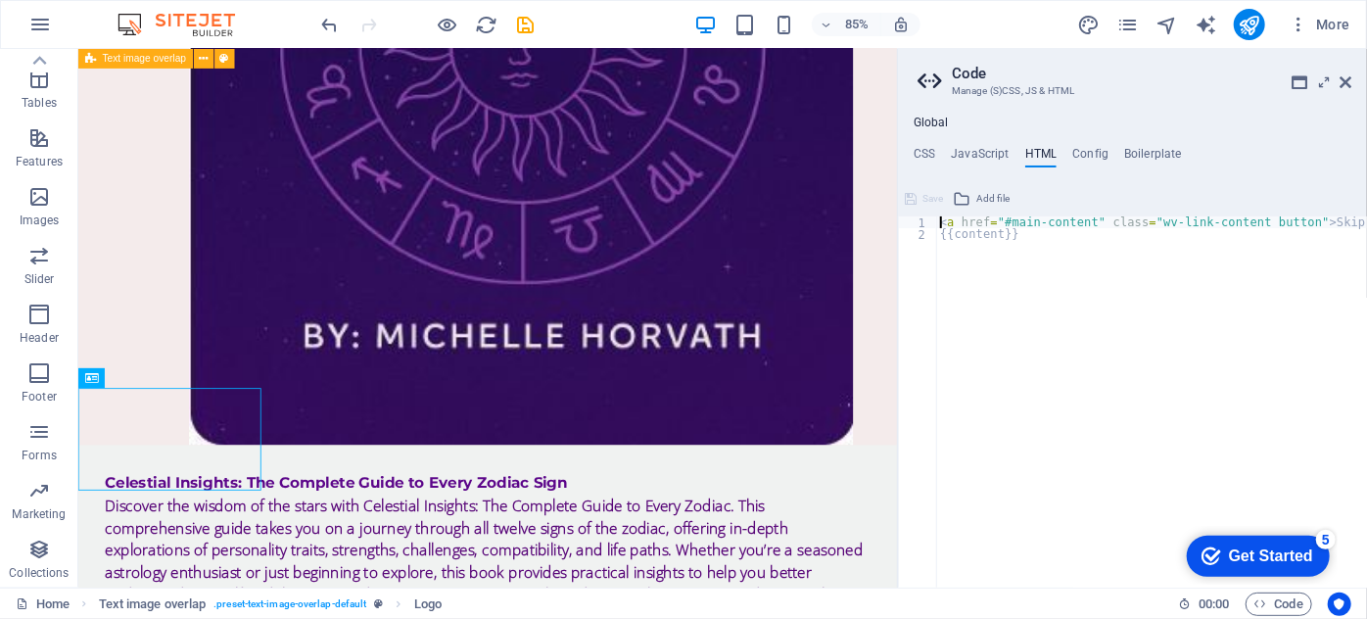
click at [525, 561] on div "Celestial Insights: The Complete Guide to Every Zodiac Sign Discover the wisdom…" at bounding box center [559, 389] width 963 height 2403
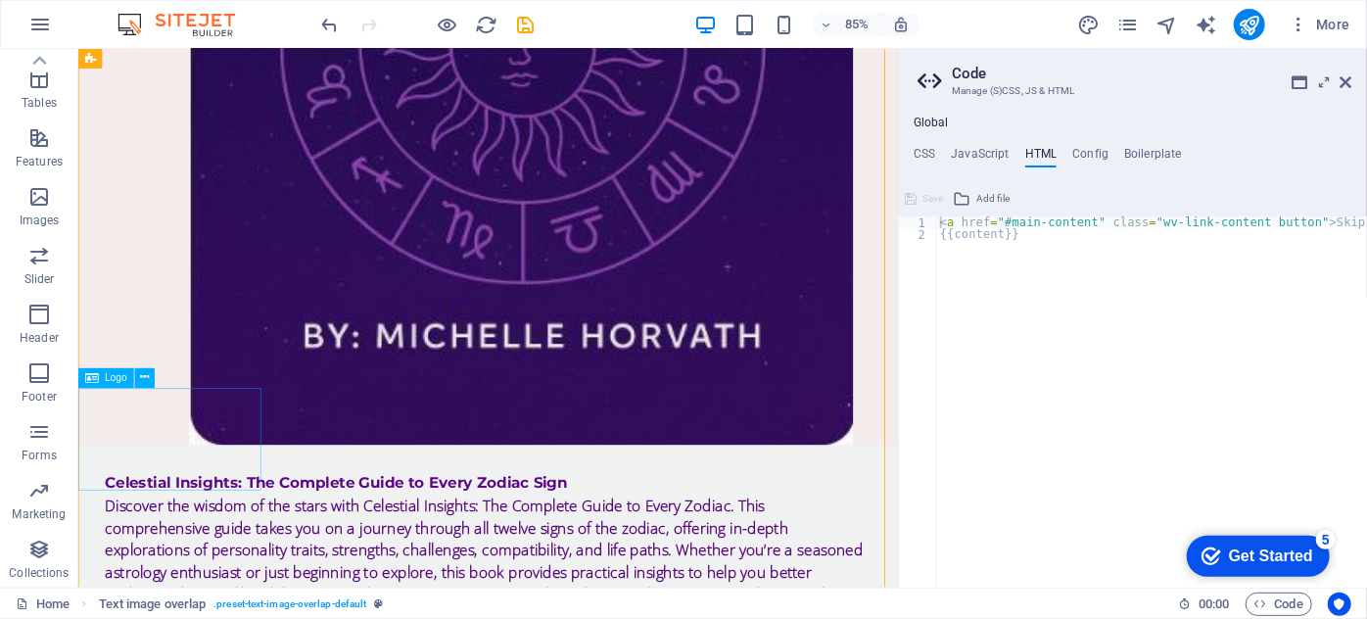
click at [146, 374] on icon at bounding box center [144, 378] width 9 height 18
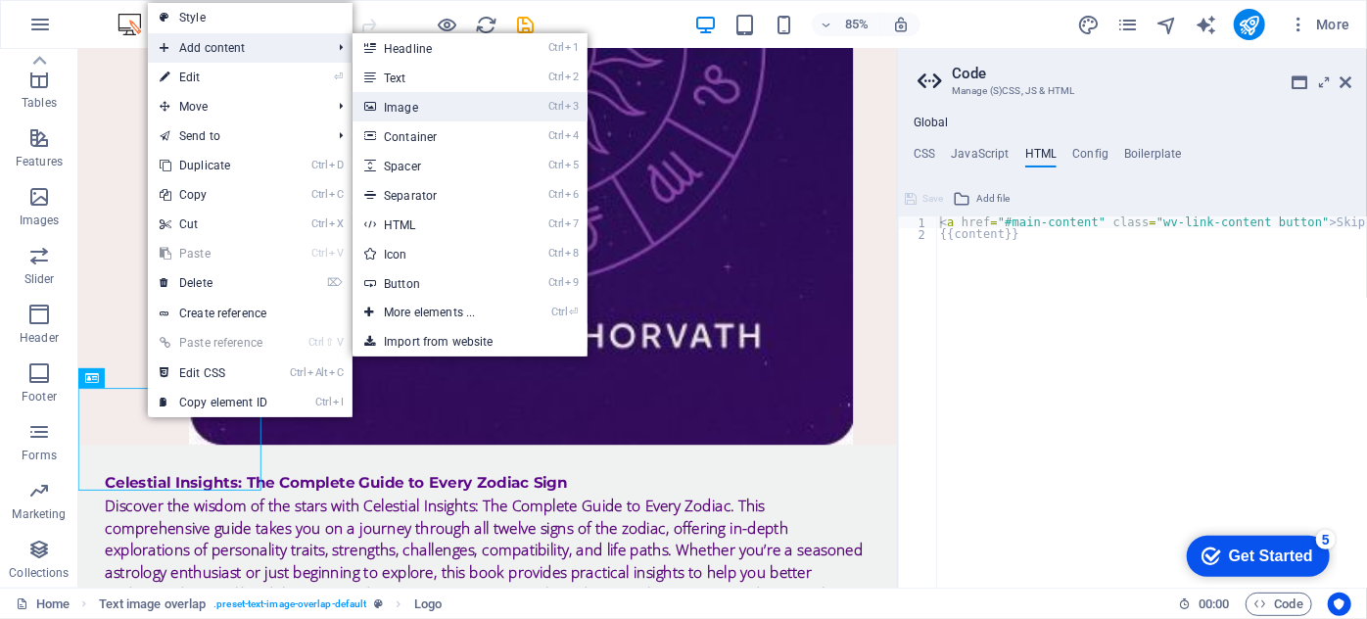
click at [404, 105] on link "Ctrl 3 Image" at bounding box center [433, 106] width 162 height 29
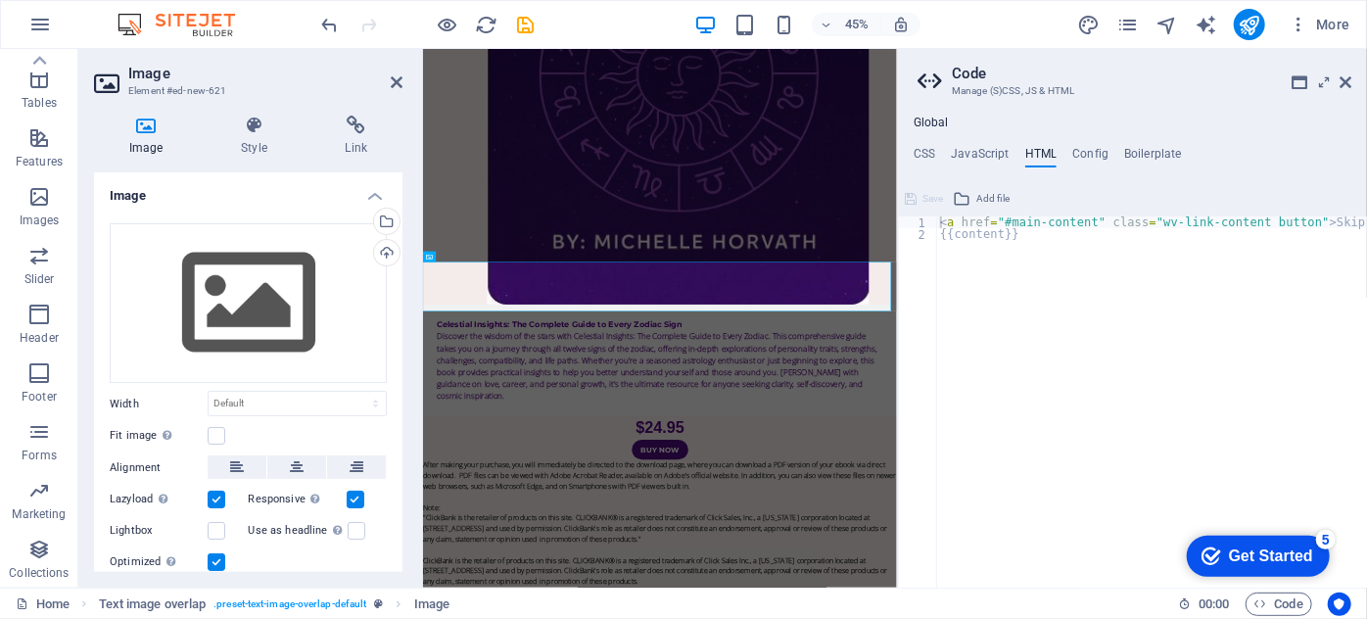
scroll to position [911, 0]
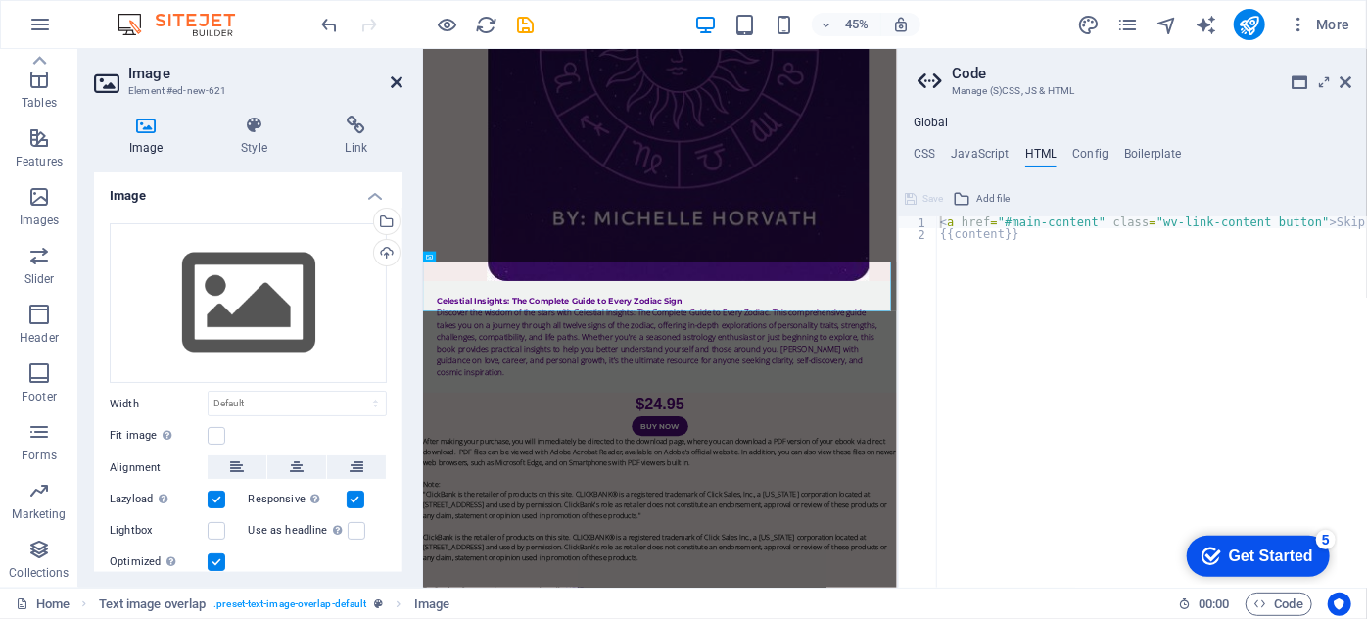
click at [400, 78] on icon at bounding box center [397, 82] width 12 height 16
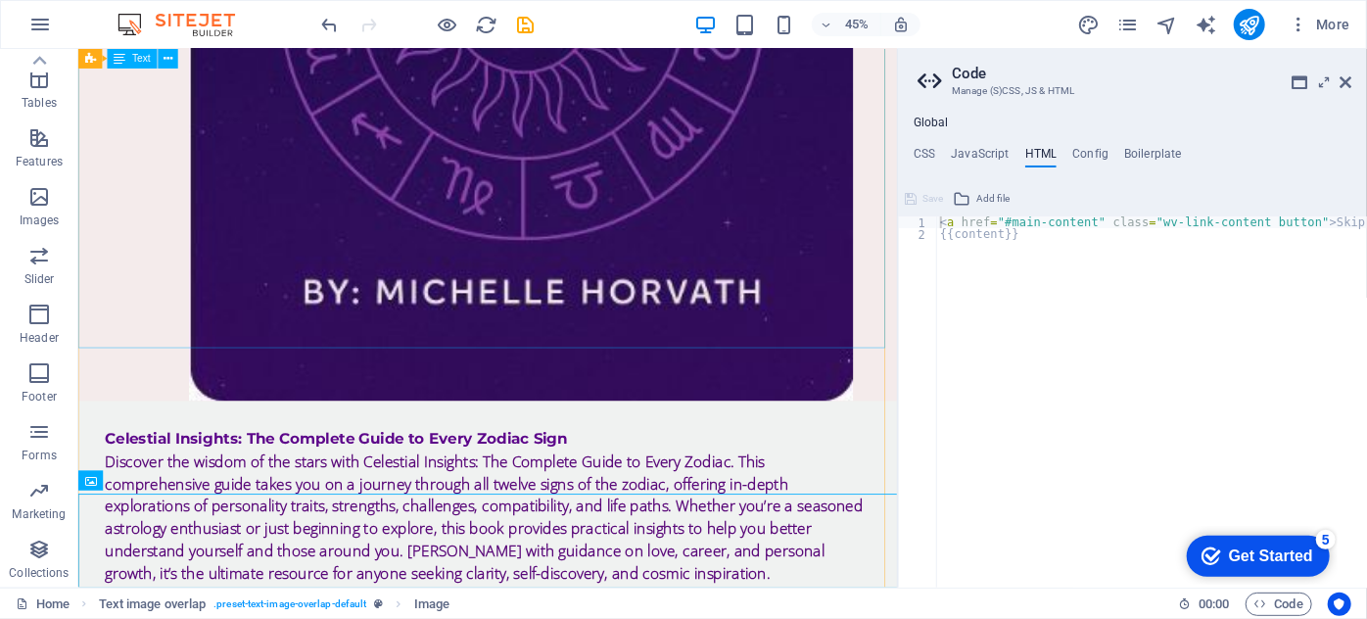
scroll to position [861, 0]
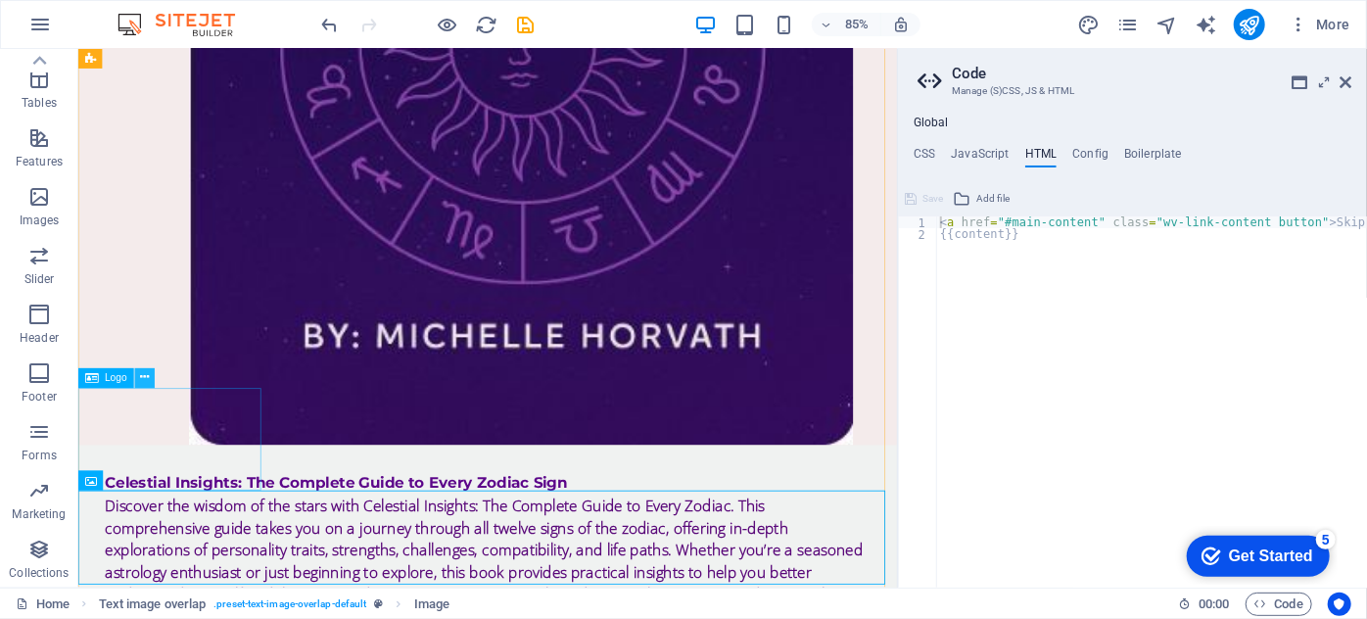
click at [144, 374] on icon at bounding box center [144, 378] width 9 height 18
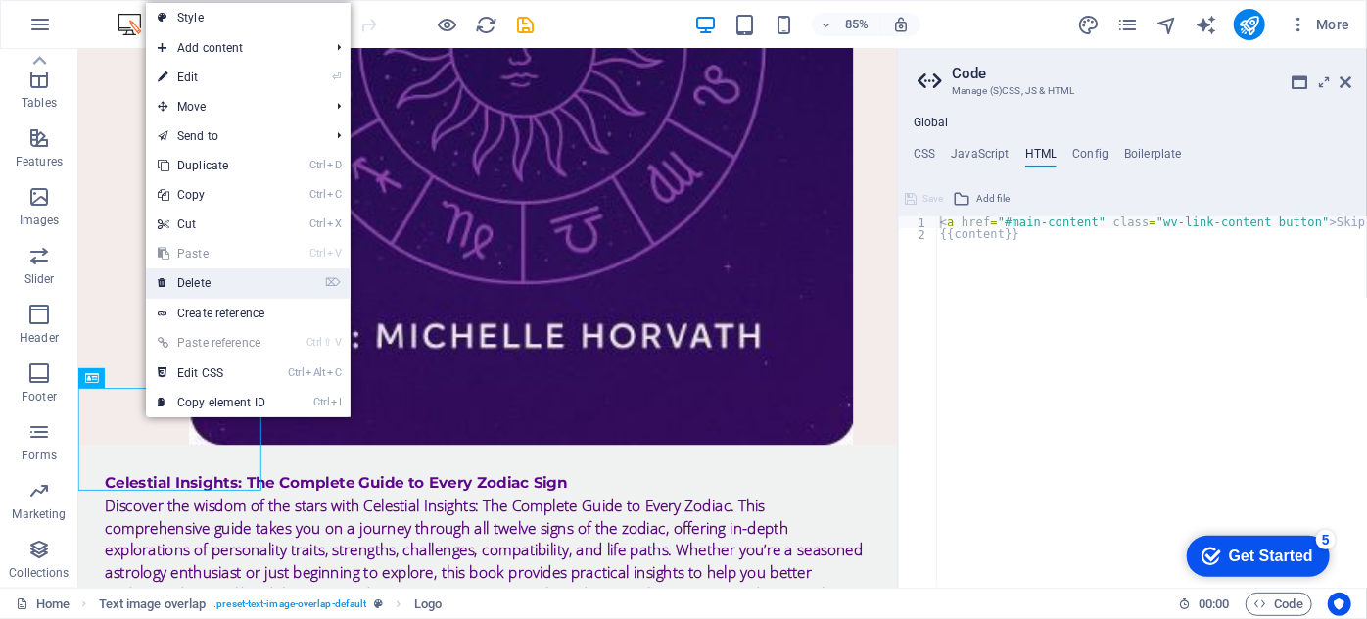
drag, startPoint x: 194, startPoint y: 274, endPoint x: 136, endPoint y: 267, distance: 58.2
click at [194, 274] on link "⌦ Delete" at bounding box center [211, 282] width 131 height 29
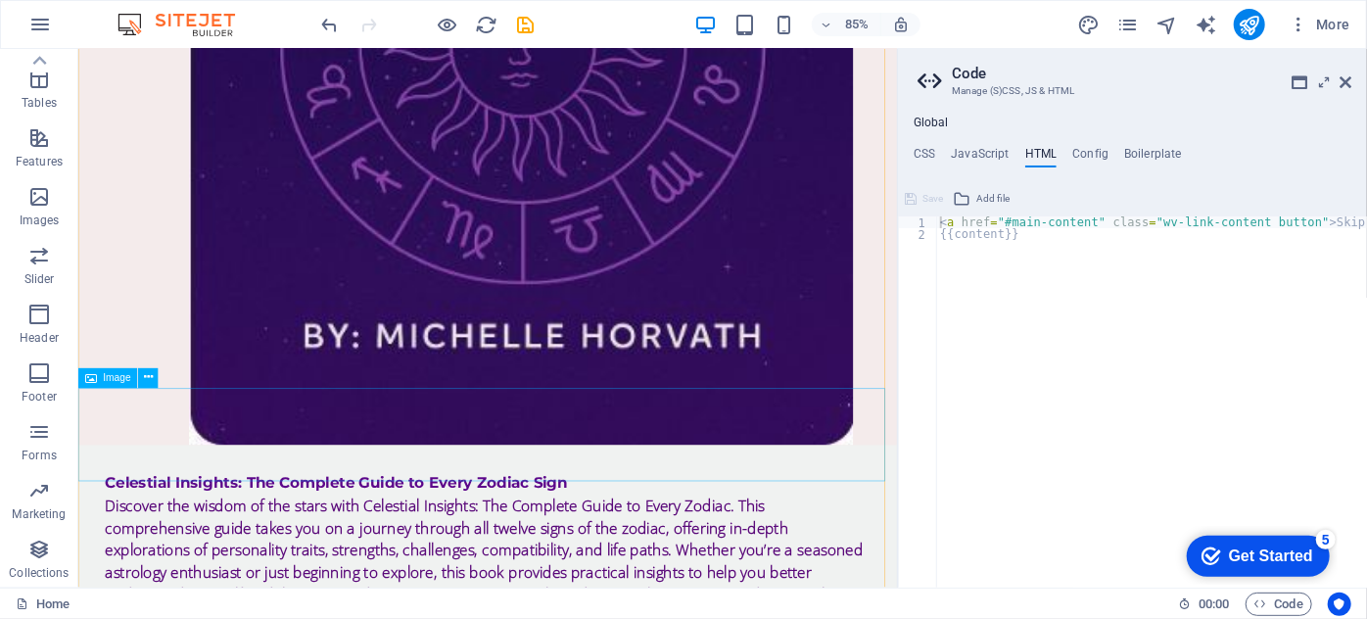
click at [151, 377] on icon at bounding box center [148, 378] width 9 height 18
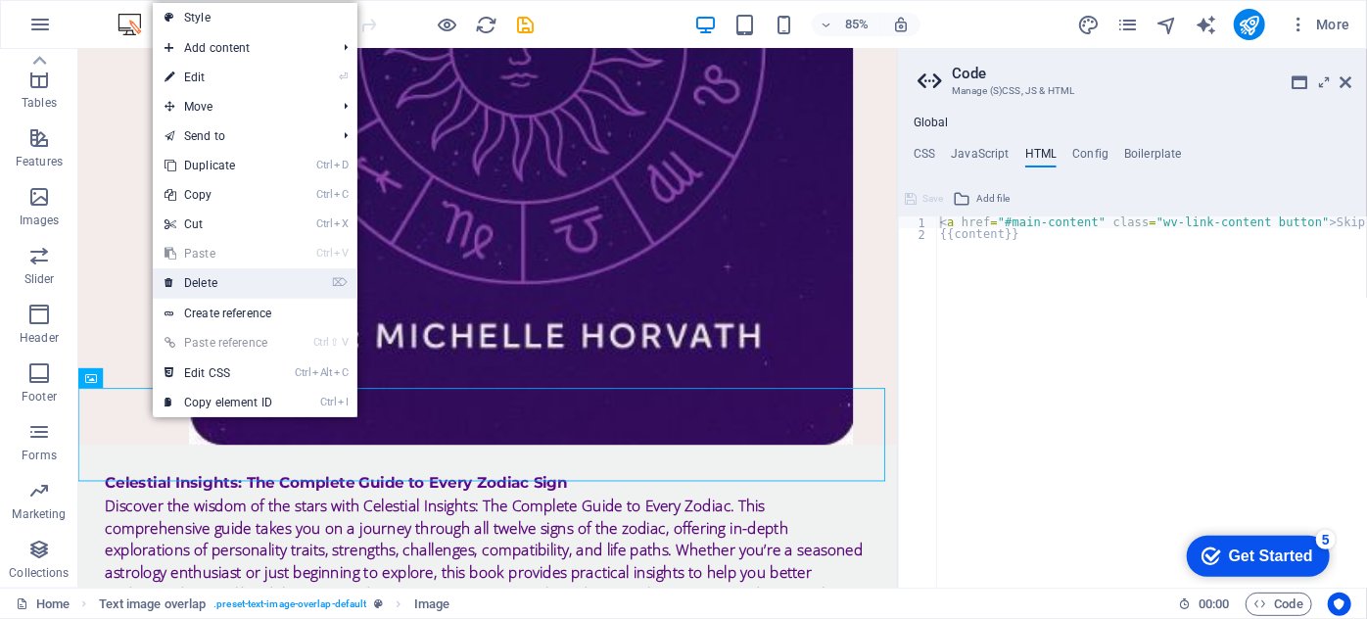
click at [208, 274] on link "⌦ Delete" at bounding box center [218, 282] width 131 height 29
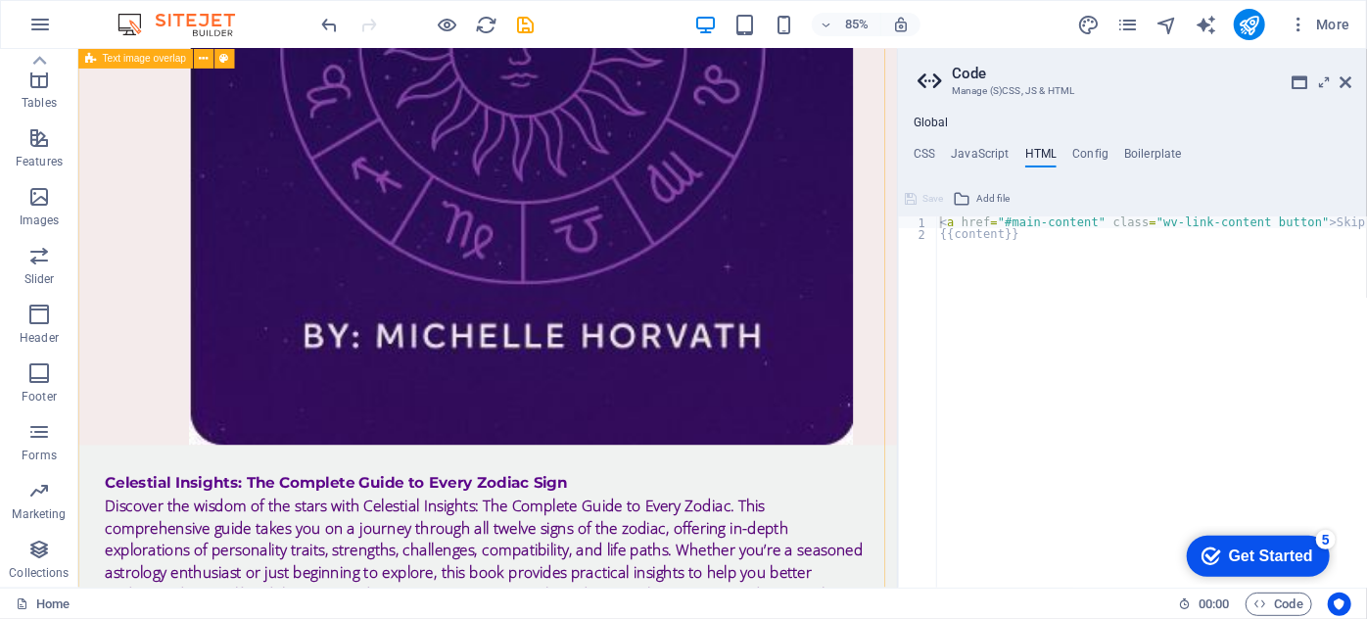
click at [706, 538] on div "Celestial Insights: The Complete Guide to Every Zodiac Sign Discover the wisdom…" at bounding box center [559, 329] width 963 height 2282
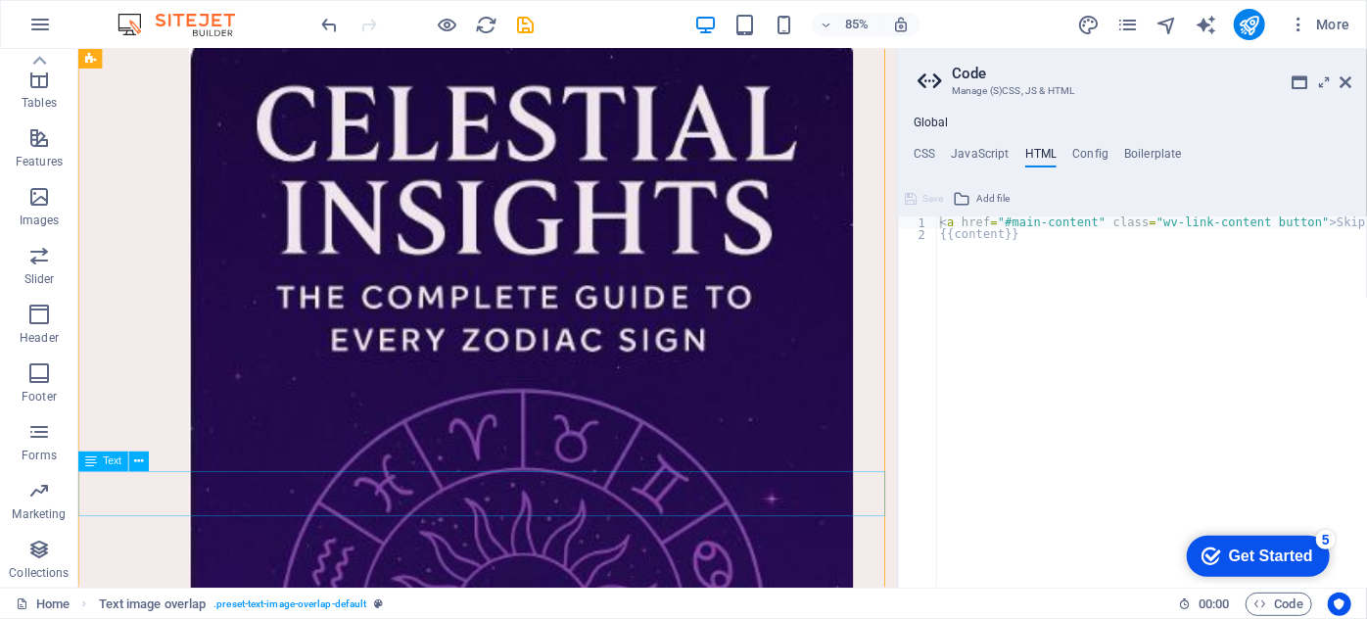
scroll to position [355, 0]
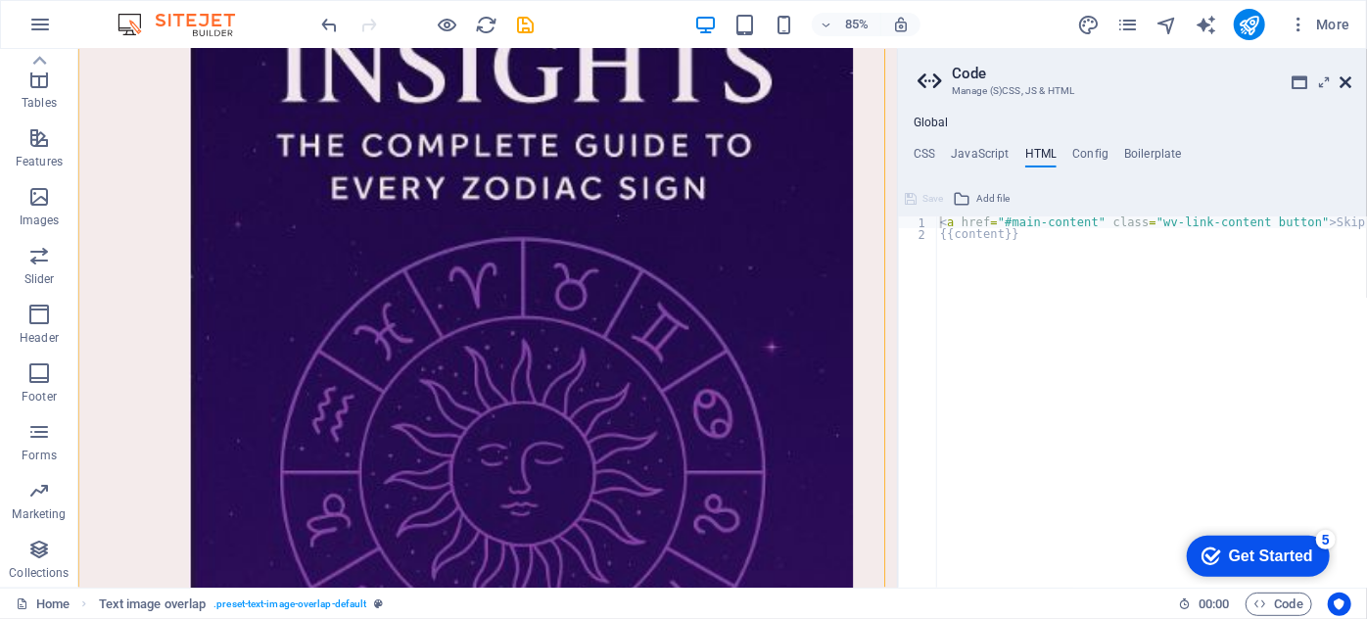
click at [1348, 80] on icon at bounding box center [1345, 82] width 12 height 16
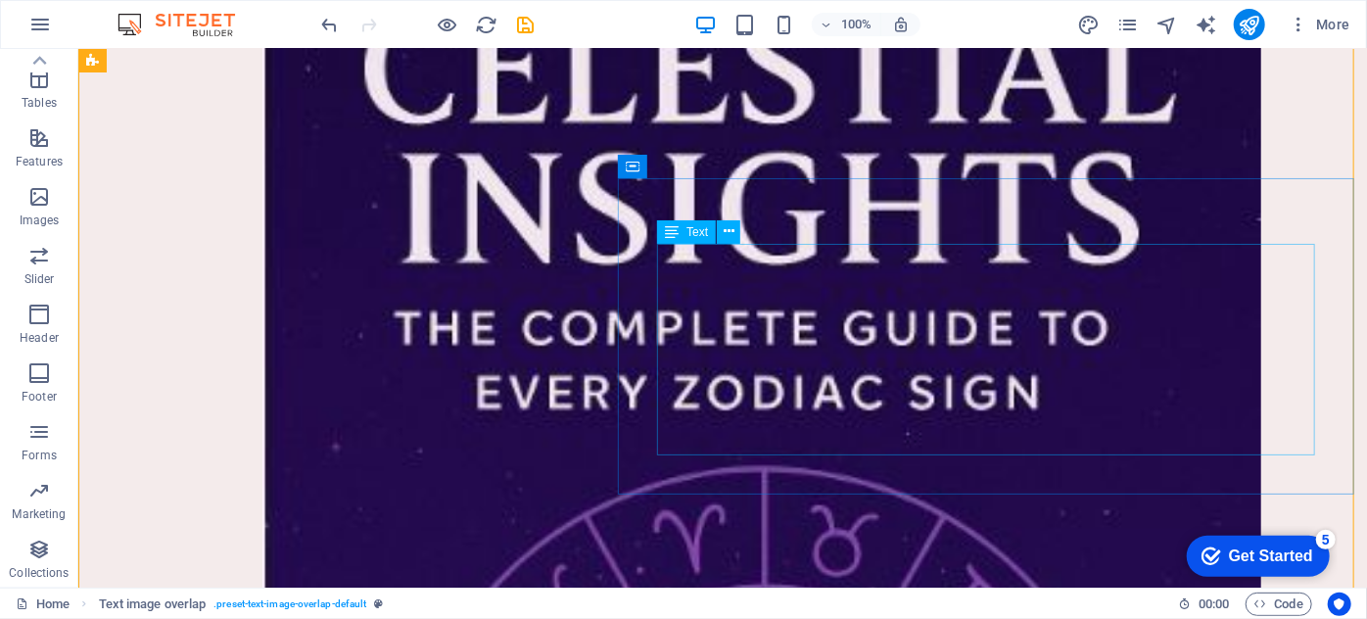
scroll to position [266, 0]
